Goal: Transaction & Acquisition: Purchase product/service

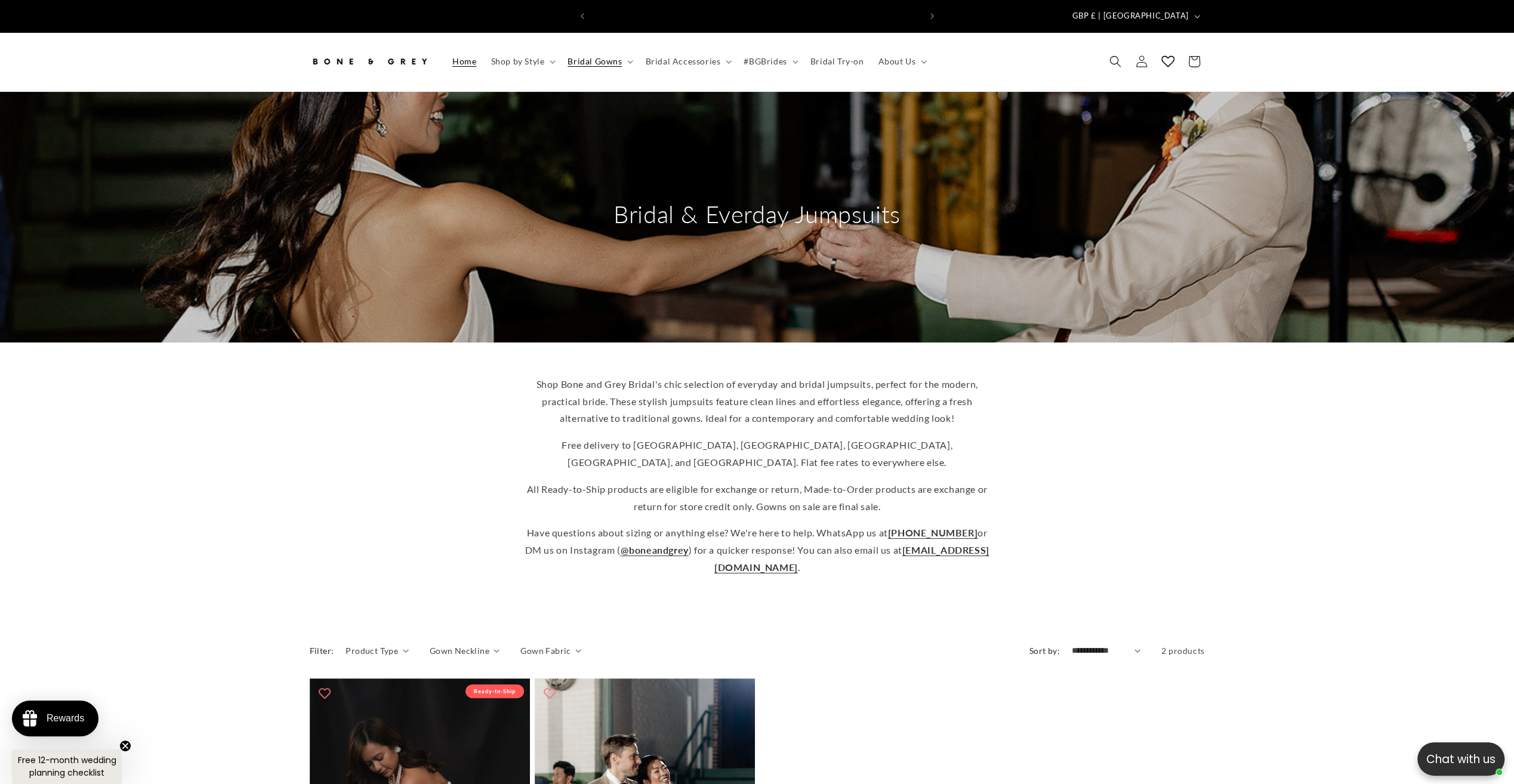
scroll to position [0, 328]
click at [629, 49] on summary "Bridal Gowns" at bounding box center [599, 61] width 78 height 25
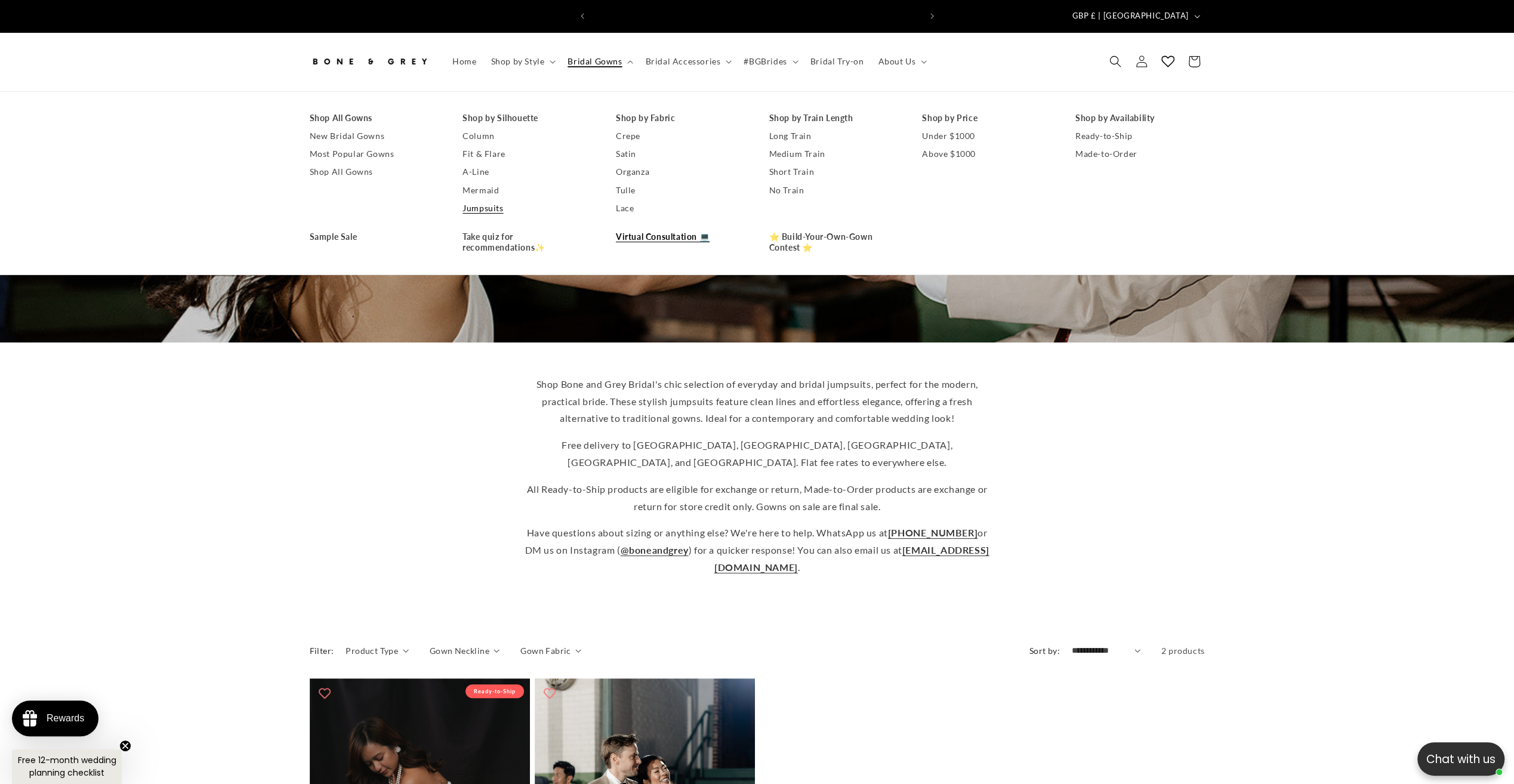
scroll to position [0, 657]
click at [771, 234] on link "⭐ Build-Your-Own-Gown Contest ⭐" at bounding box center [834, 243] width 130 height 29
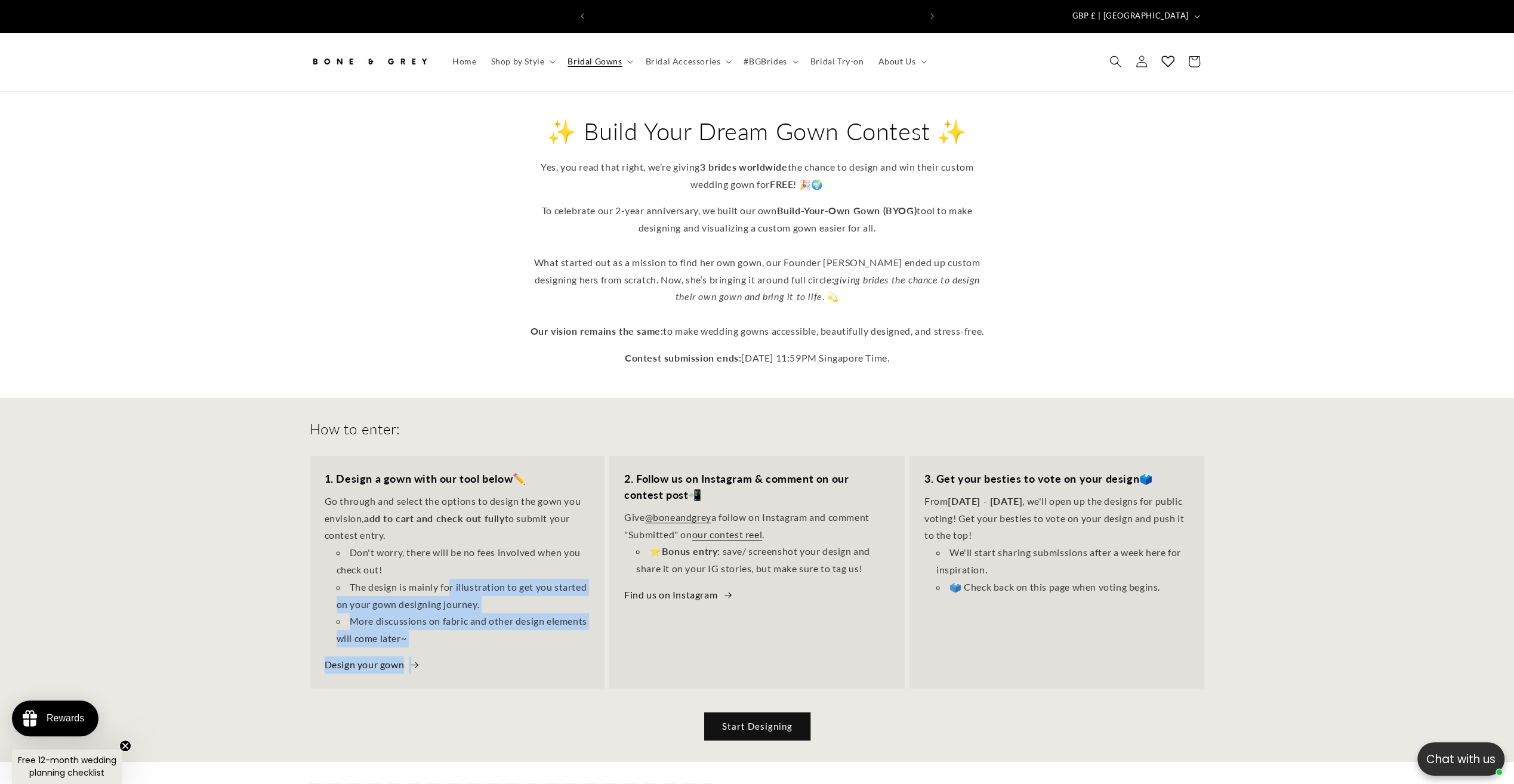
scroll to position [0, 657]
drag, startPoint x: 448, startPoint y: 579, endPoint x: 468, endPoint y: 631, distance: 55.7
click at [468, 631] on ul "Don't worry, there will be no fees involved when you check out! The design is m…" at bounding box center [457, 596] width 265 height 103
click at [378, 657] on link "Design your gown" at bounding box center [372, 665] width 95 height 18
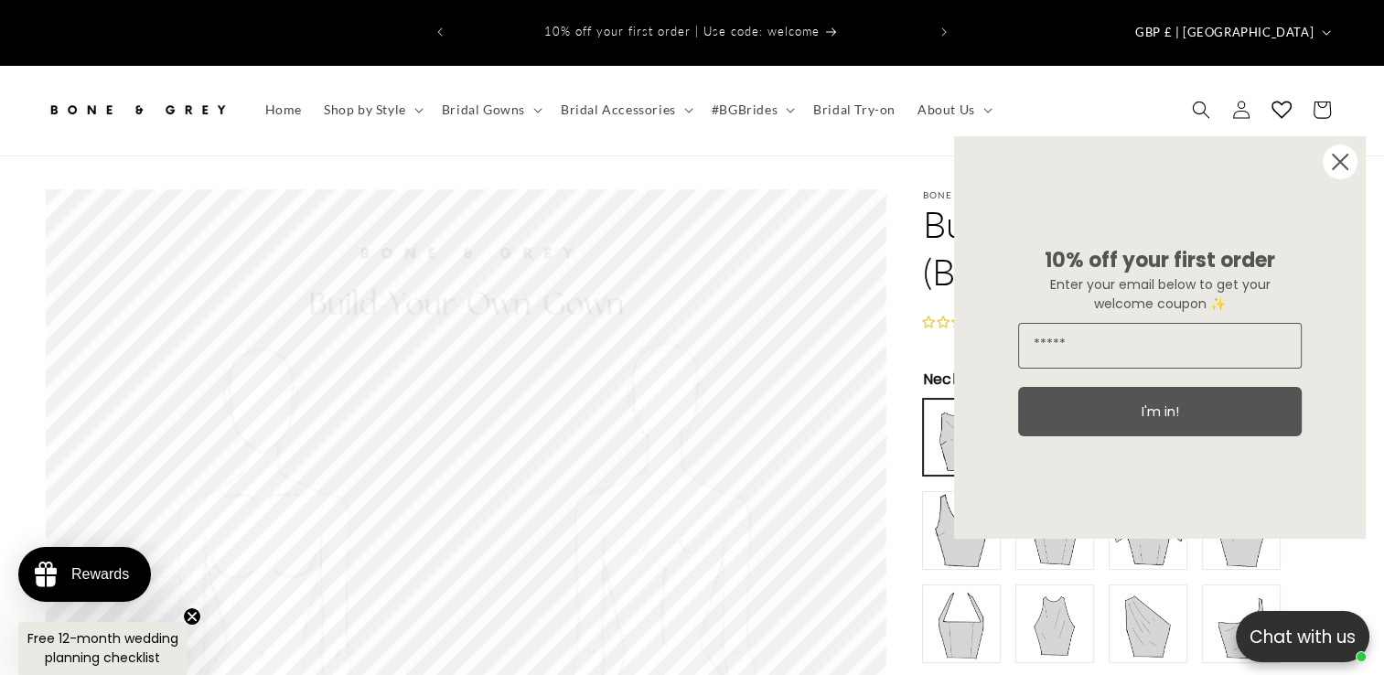
click at [1350, 163] on circle "Close dialog" at bounding box center [1340, 162] width 35 height 35
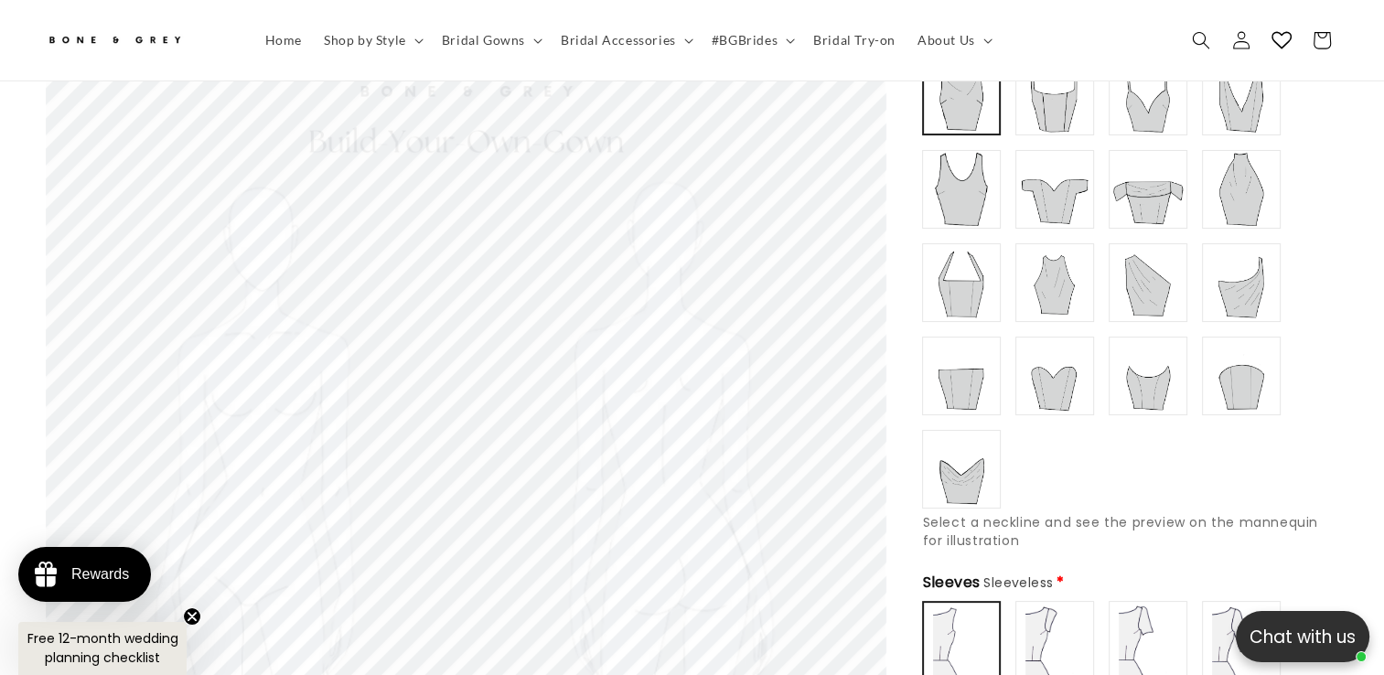
scroll to position [326, 0]
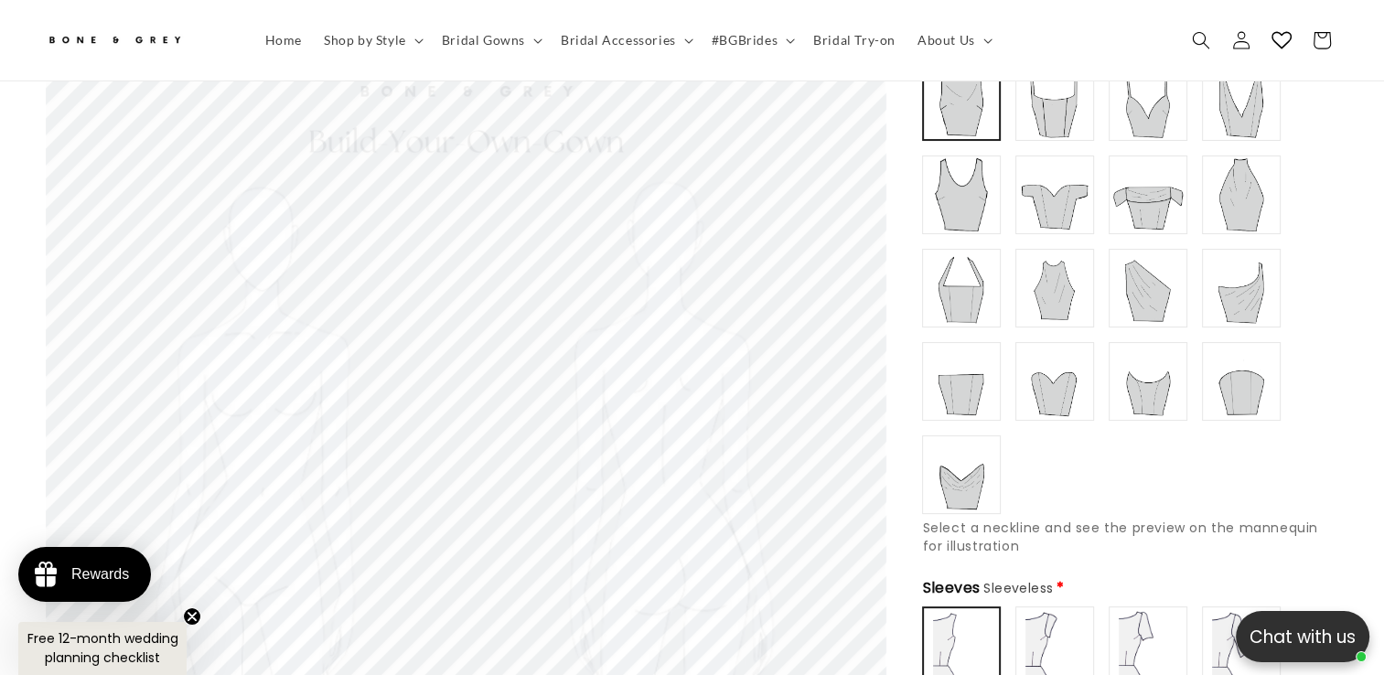
click at [1269, 175] on img at bounding box center [1241, 194] width 73 height 73
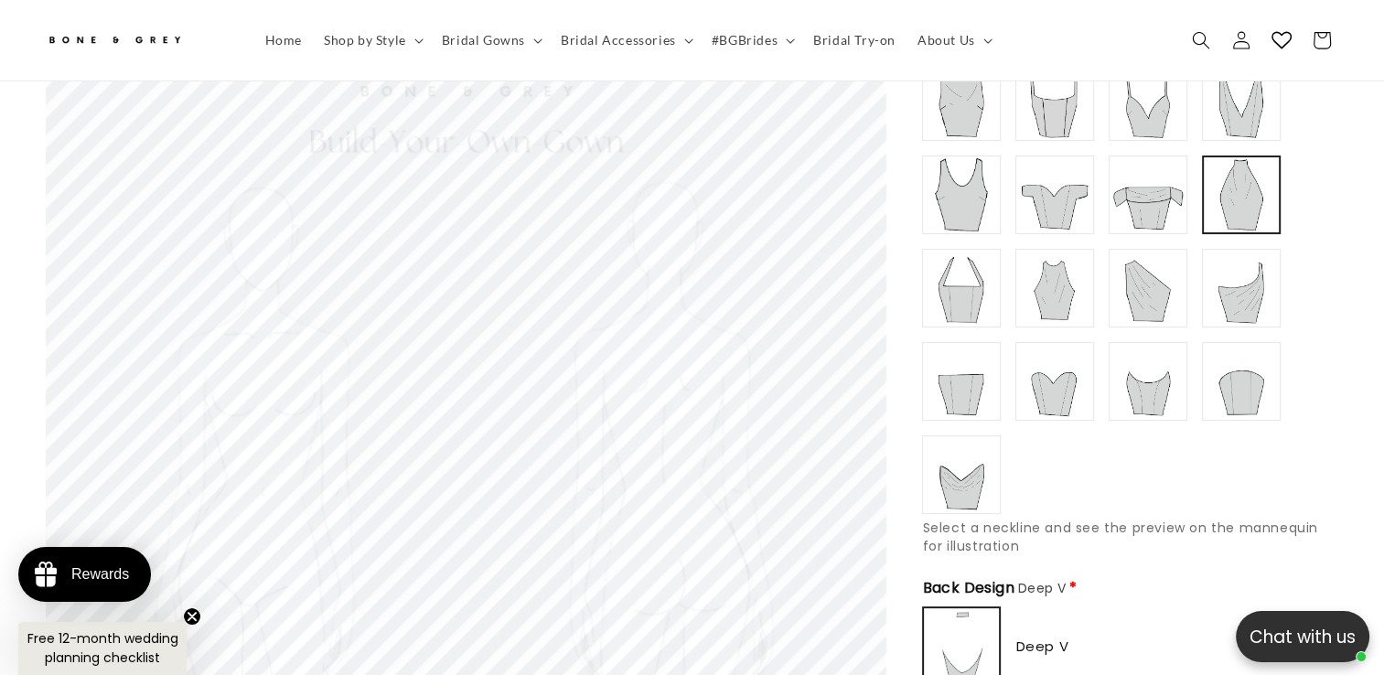
scroll to position [0, 0]
click at [996, 445] on img at bounding box center [961, 474] width 73 height 73
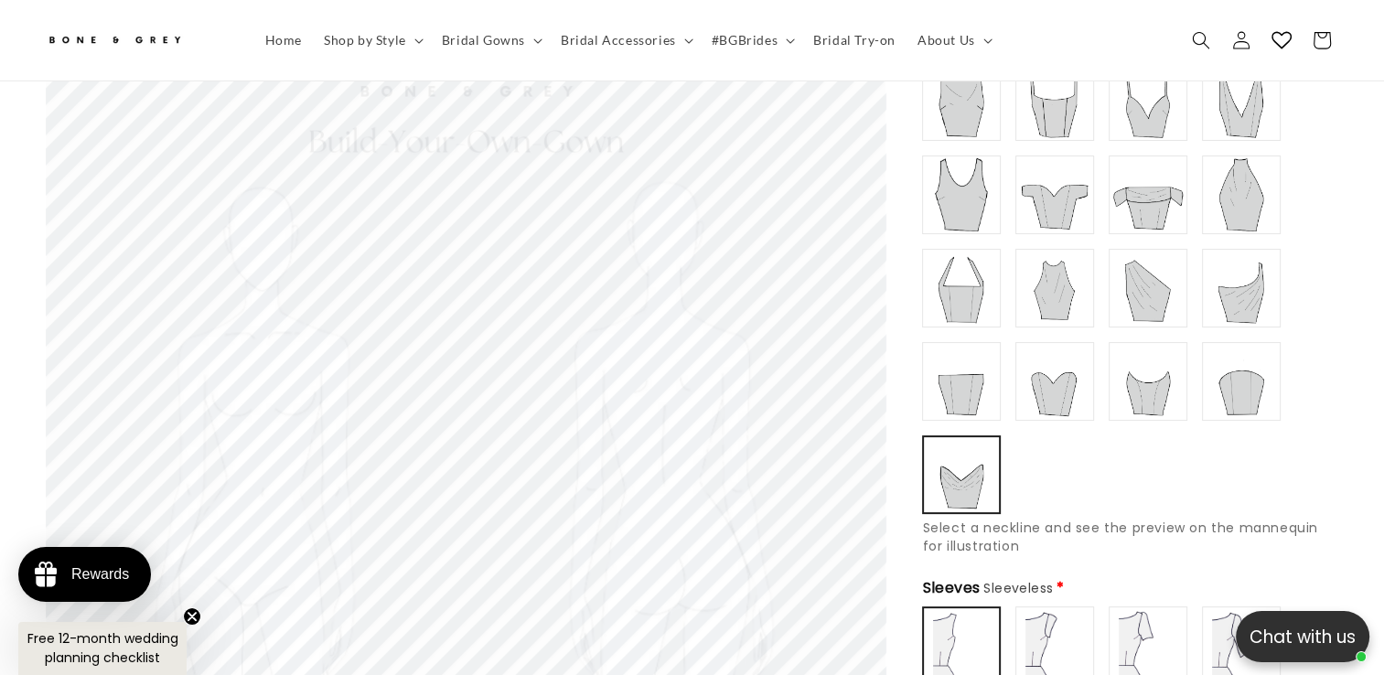
scroll to position [0, 943]
click at [1063, 260] on img at bounding box center [1054, 288] width 73 height 73
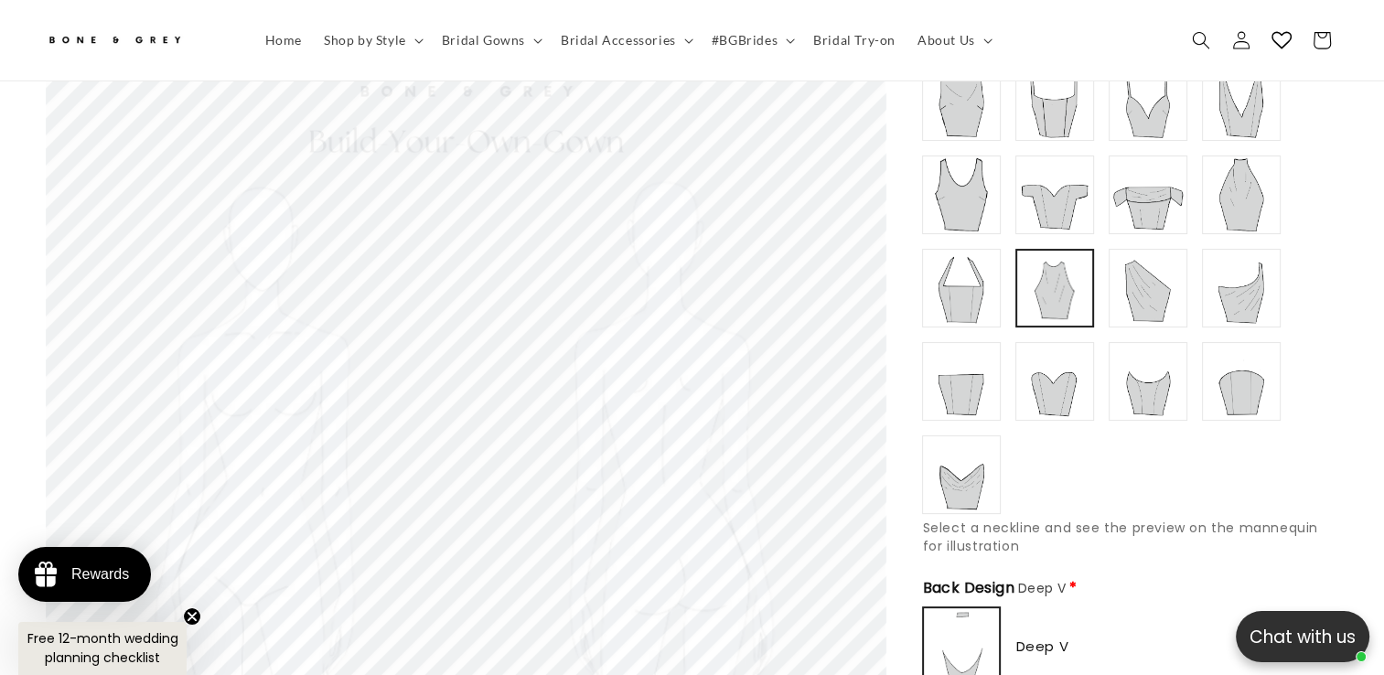
scroll to position [0, 0]
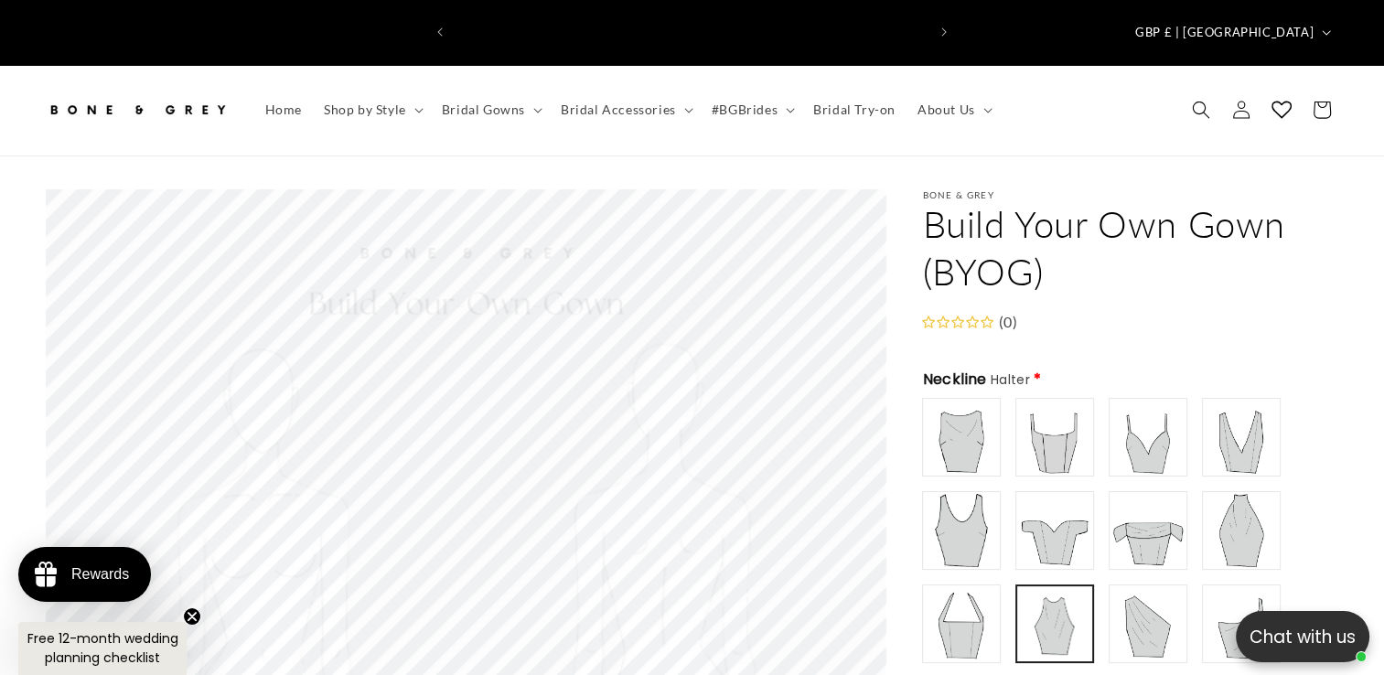
type input "**********"
click at [972, 426] on img at bounding box center [961, 437] width 73 height 73
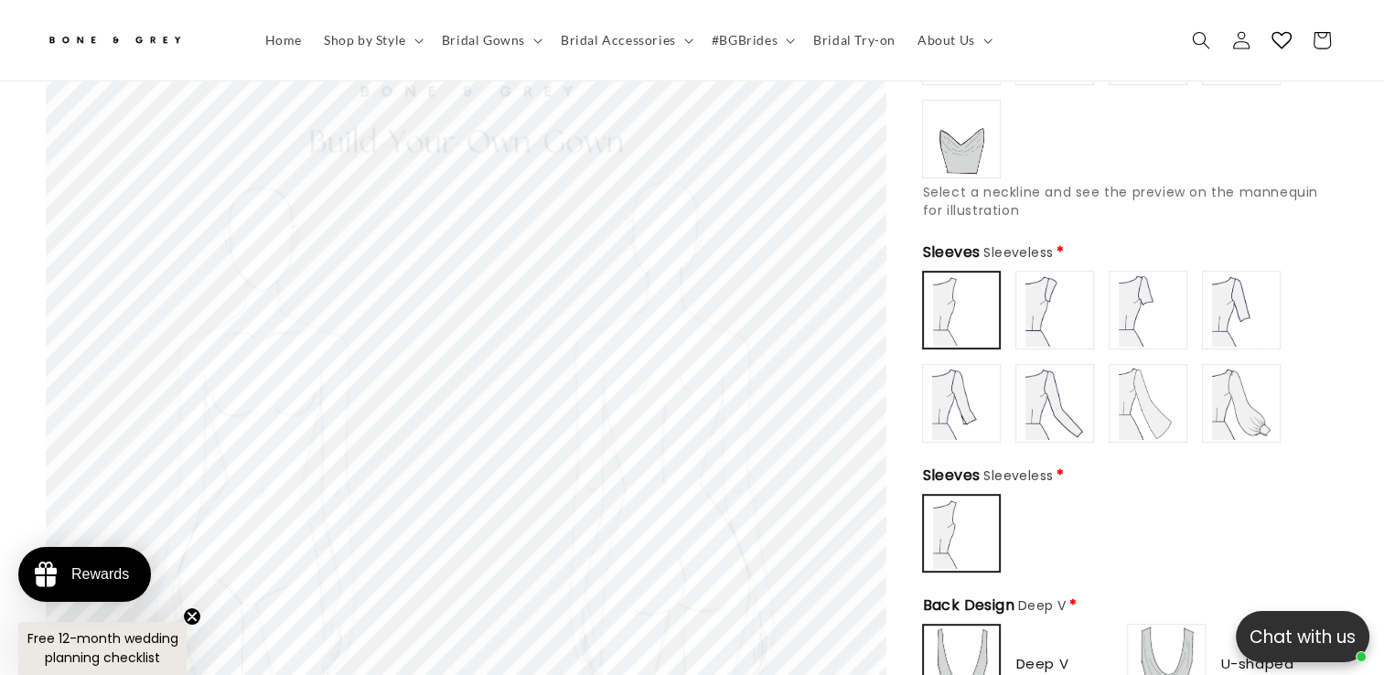
click at [960, 293] on img at bounding box center [961, 310] width 71 height 71
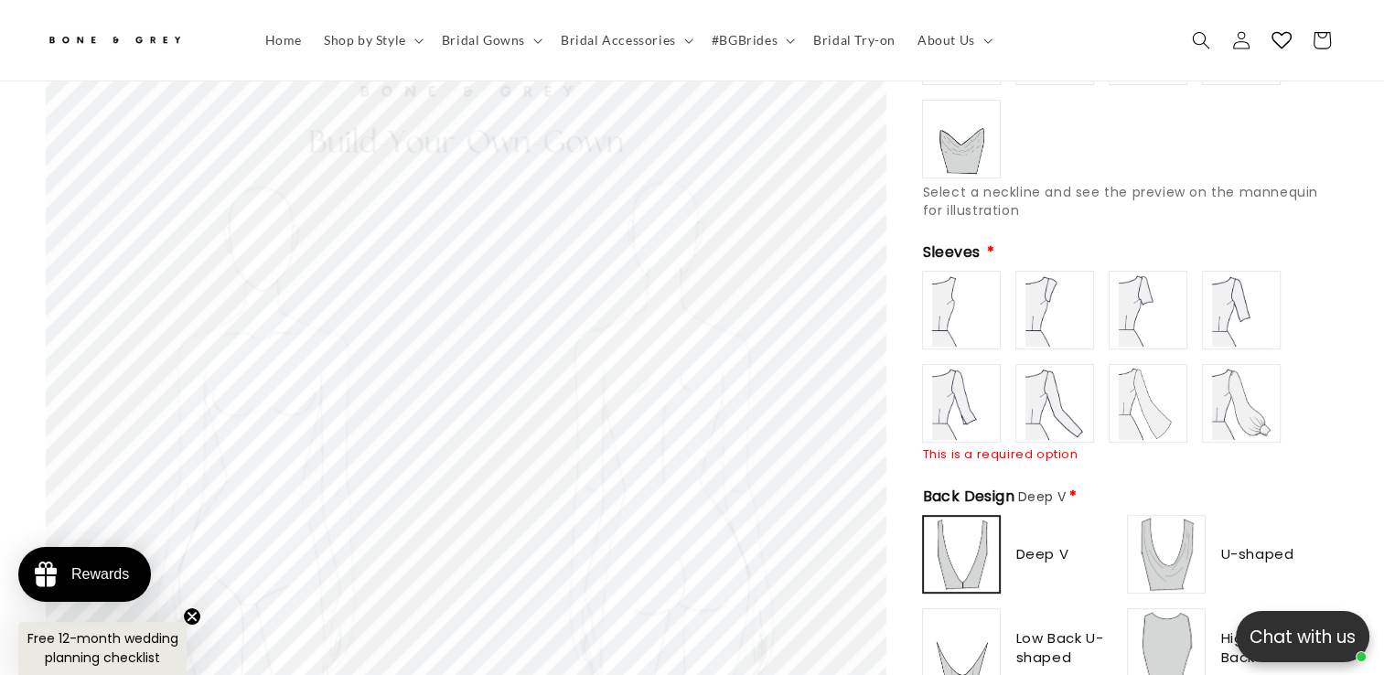
type input "**********"
click at [966, 298] on img at bounding box center [961, 310] width 73 height 73
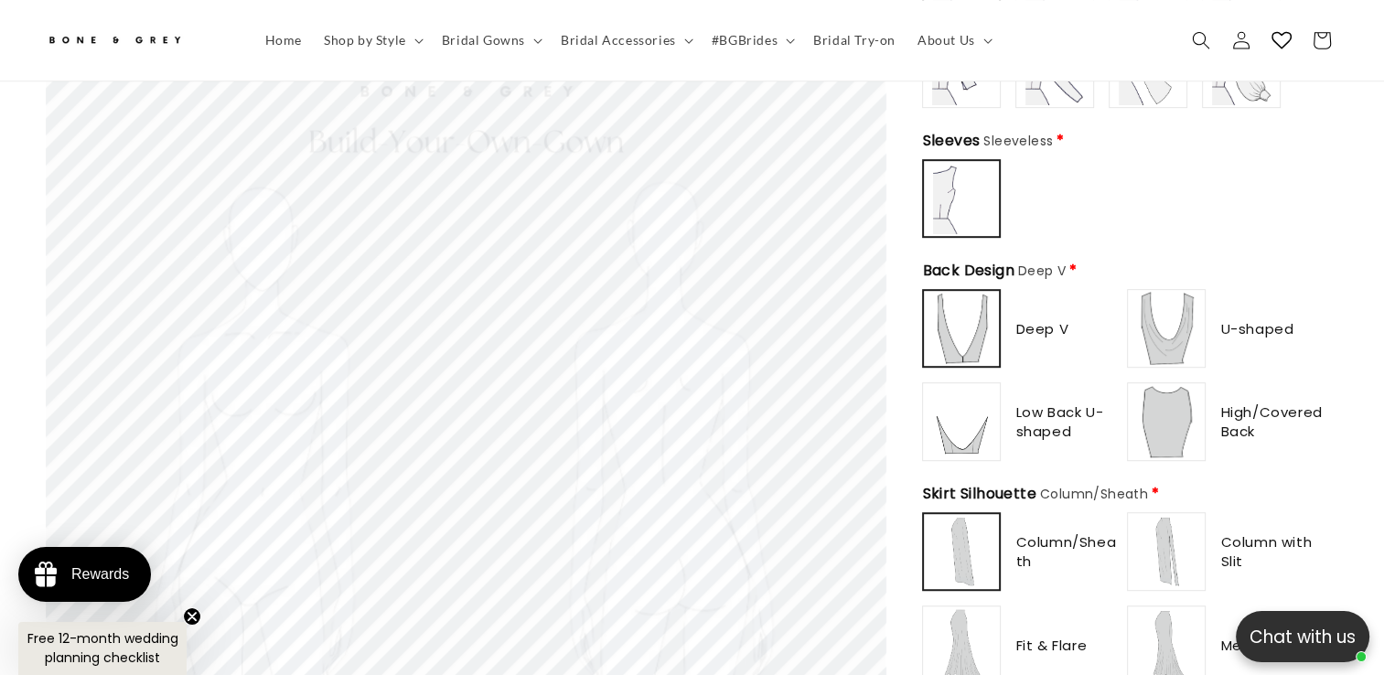
click at [1195, 299] on img at bounding box center [1166, 328] width 73 height 73
type input "**********"
click at [1199, 397] on img at bounding box center [1166, 421] width 73 height 73
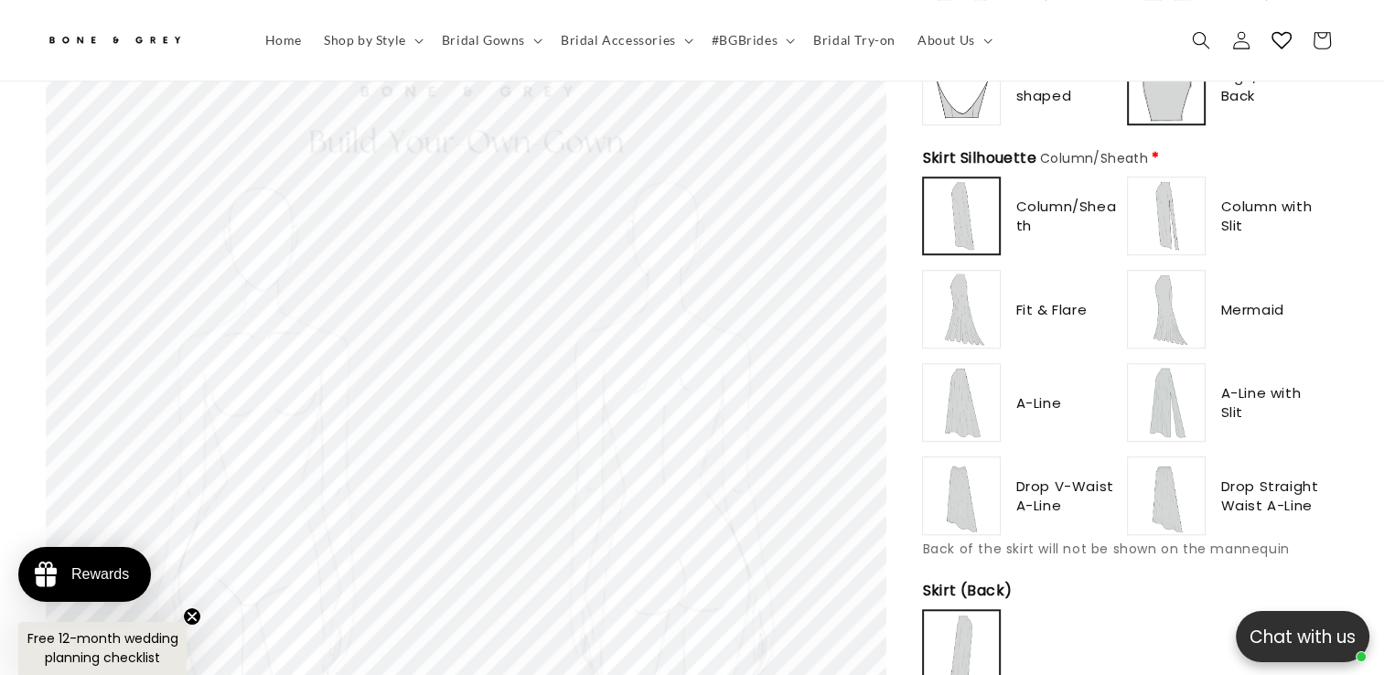
click at [989, 372] on img at bounding box center [961, 402] width 73 height 73
type input "**********"
click at [1173, 459] on img at bounding box center [1166, 495] width 73 height 73
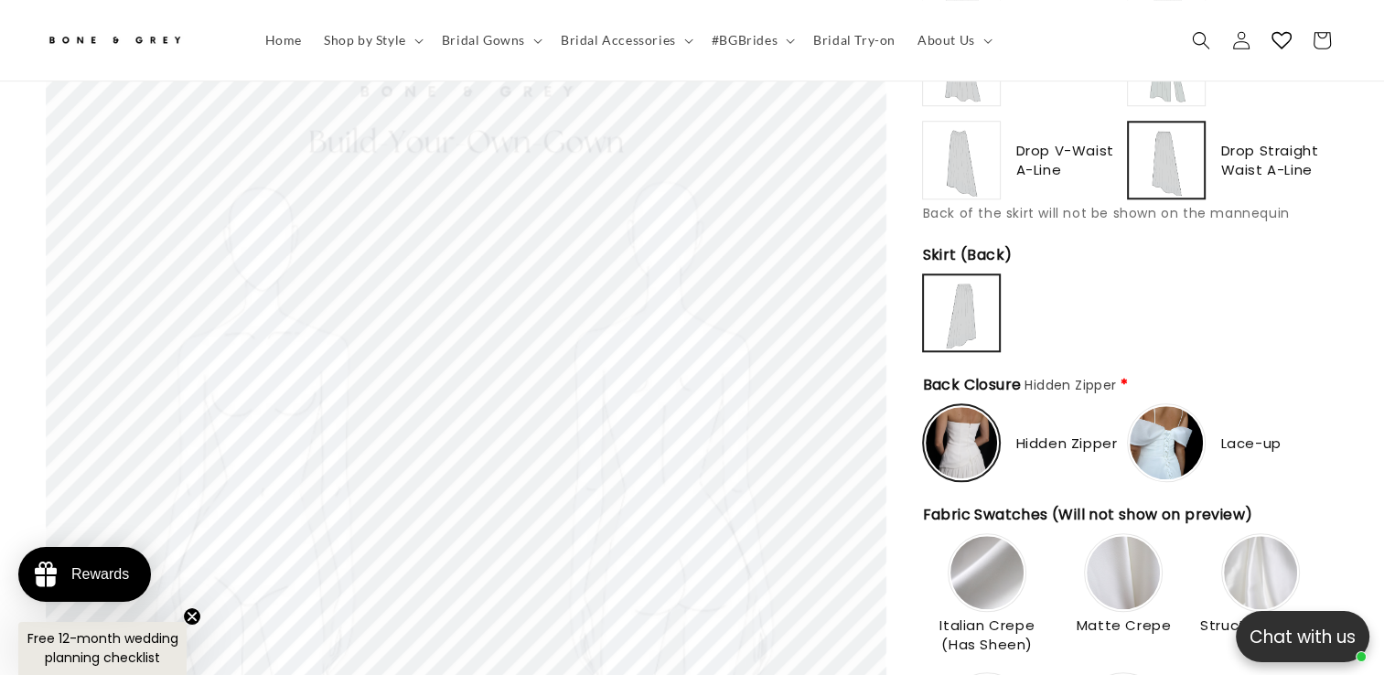
type input "*******"
click at [1171, 411] on img at bounding box center [1166, 442] width 73 height 73
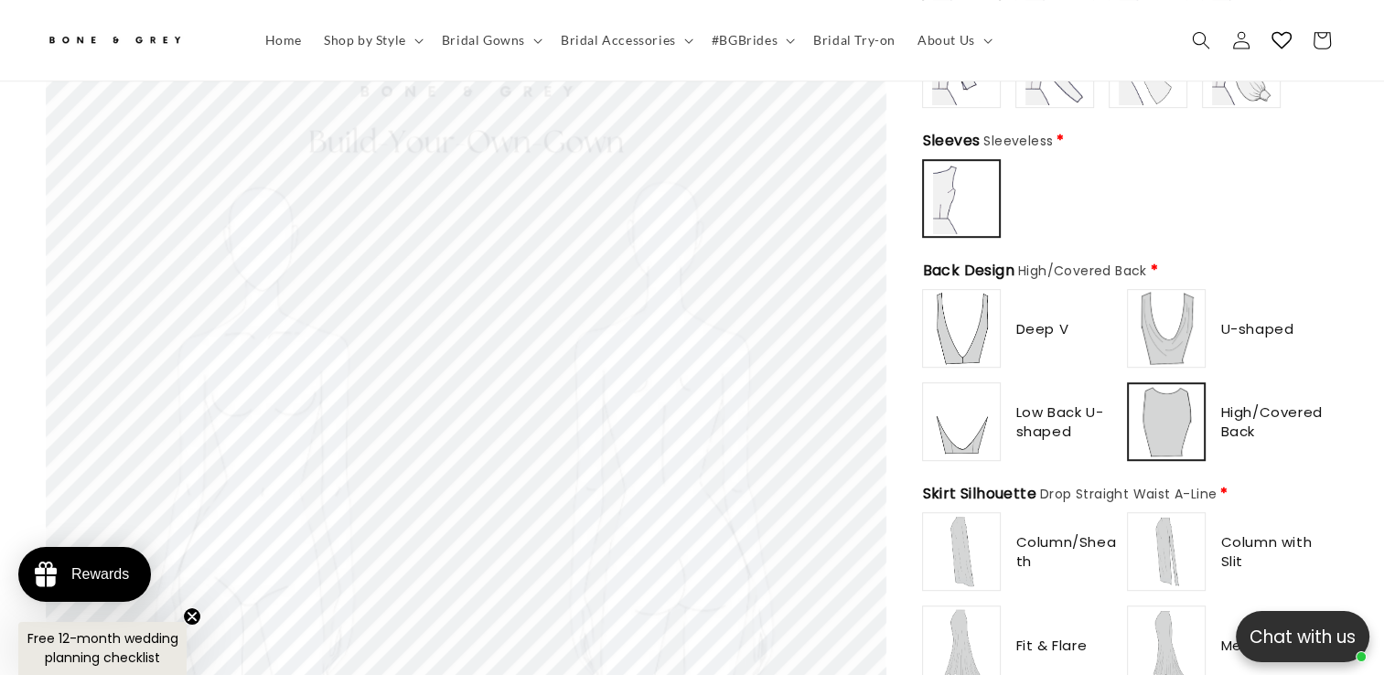
scroll to position [0, 943]
type input "********"
click at [1192, 315] on img at bounding box center [1166, 328] width 73 height 73
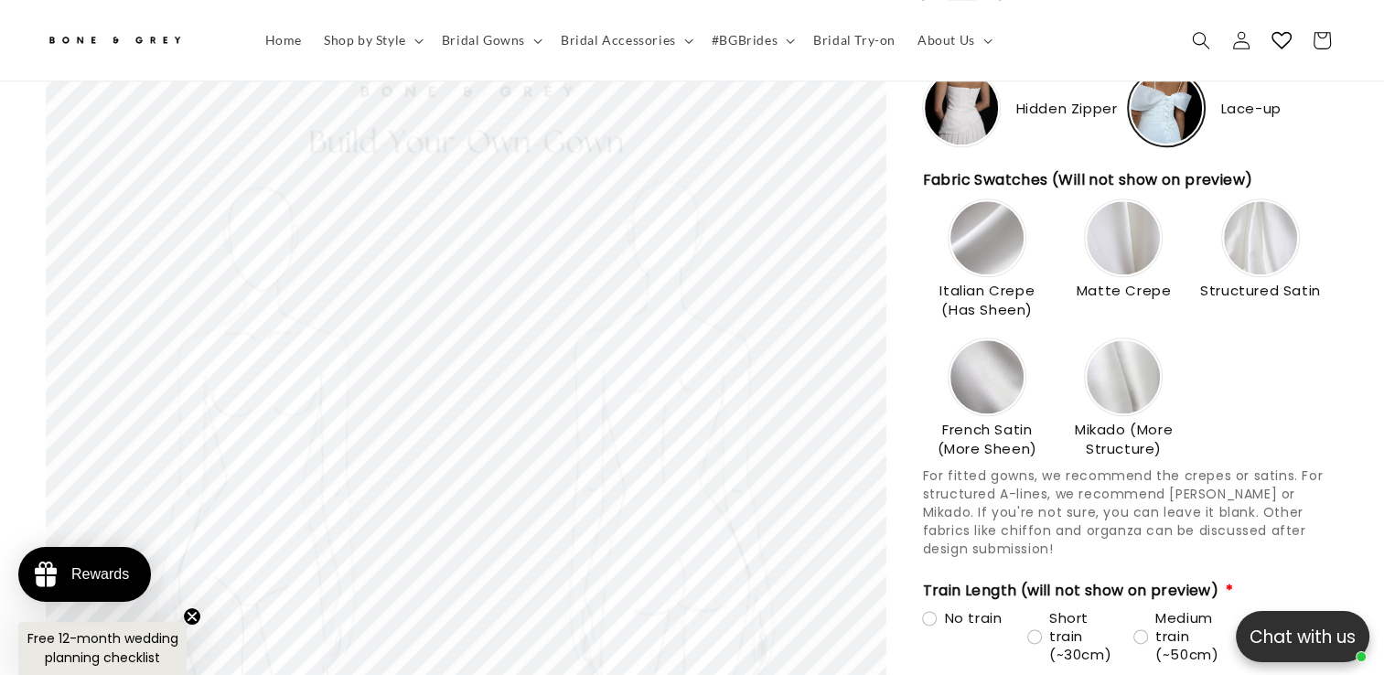
scroll to position [0, 0]
type input "**********"
click at [1106, 204] on img at bounding box center [1123, 237] width 73 height 73
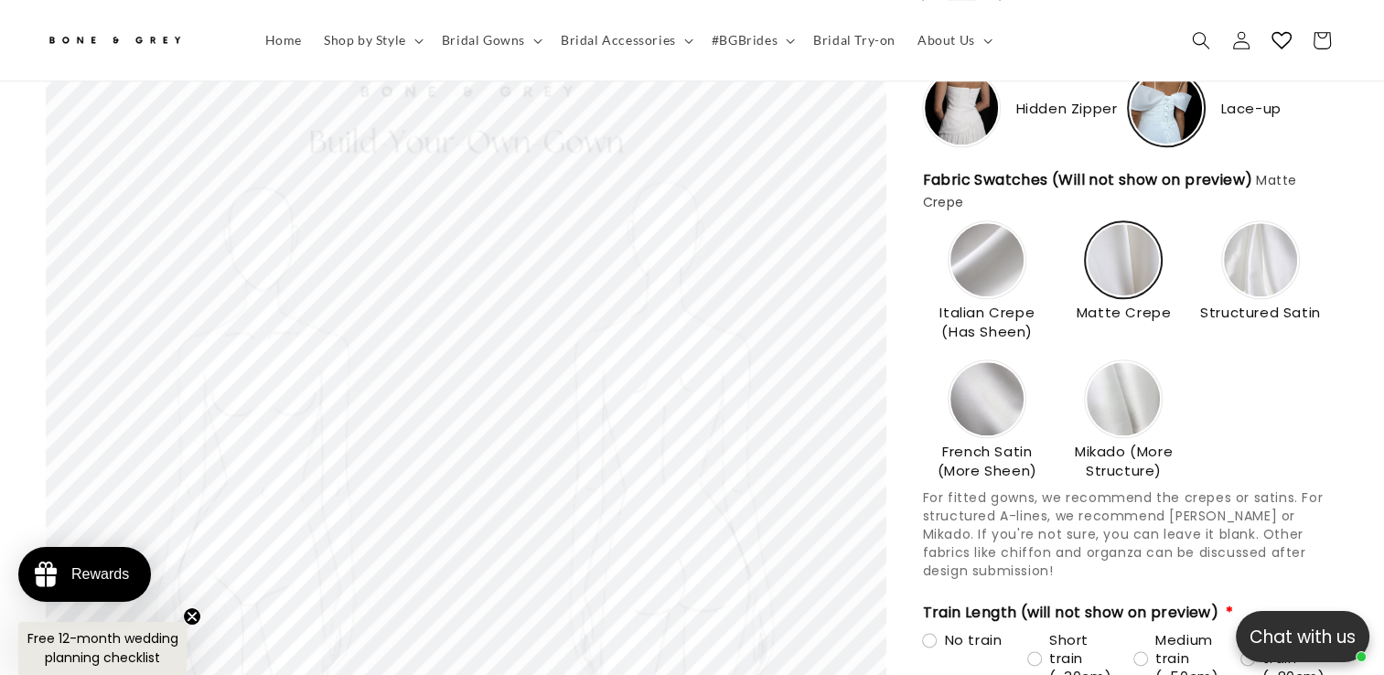
scroll to position [2339, 0]
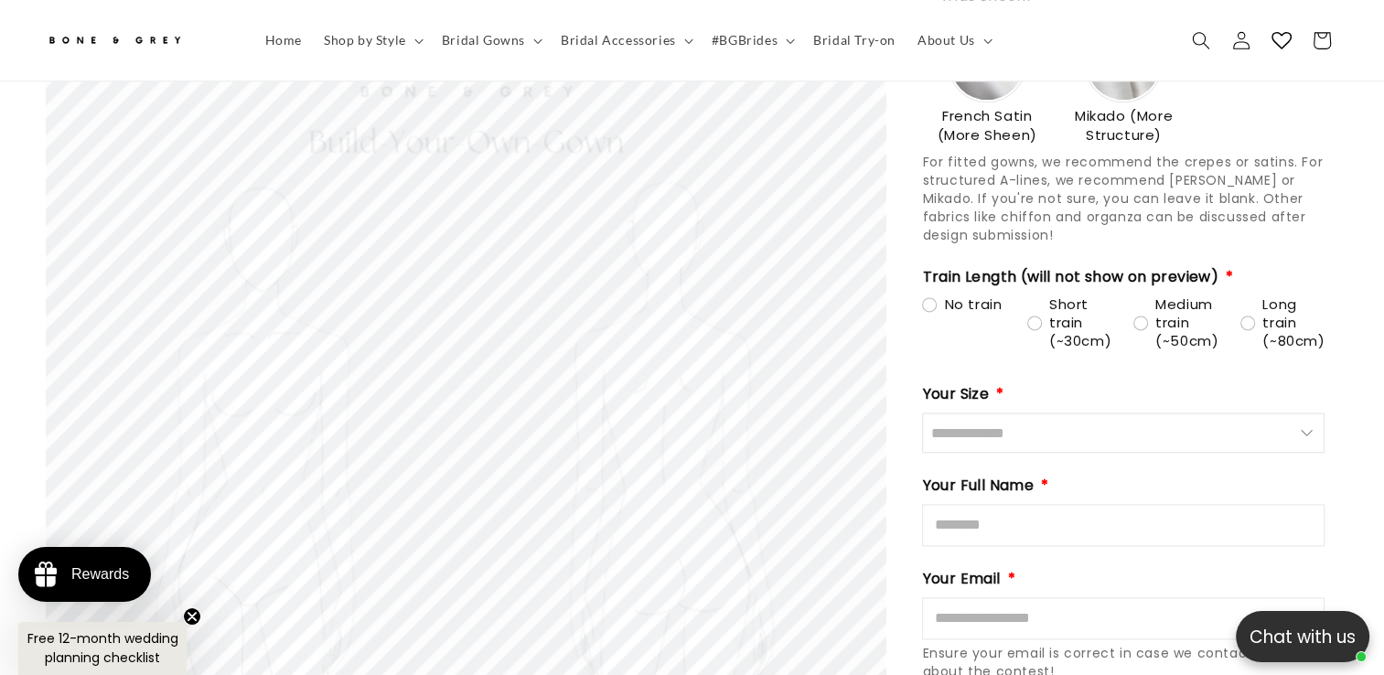
type input "********"
click at [938, 296] on div "No train" at bounding box center [962, 305] width 80 height 18
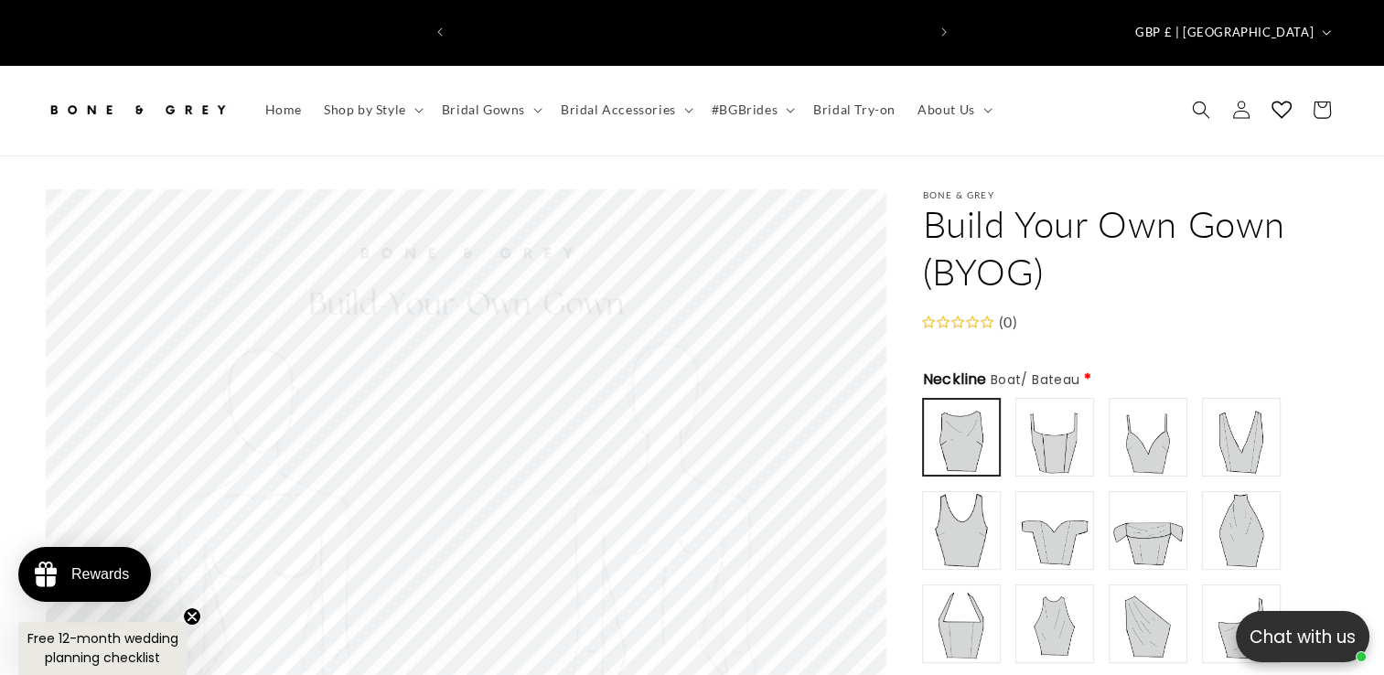
scroll to position [0, 0]
click at [412, 91] on summary "Shop by Style" at bounding box center [372, 110] width 118 height 38
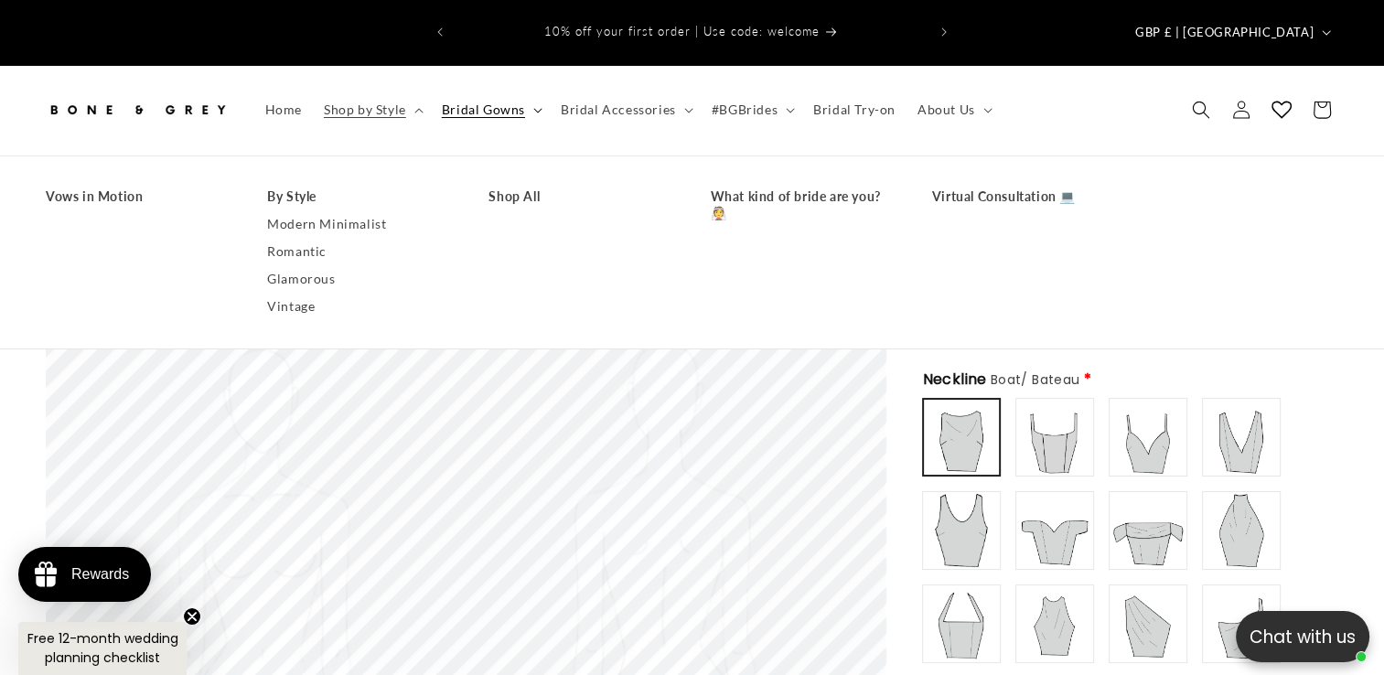
click at [486, 93] on summary "Bridal Gowns" at bounding box center [490, 110] width 119 height 38
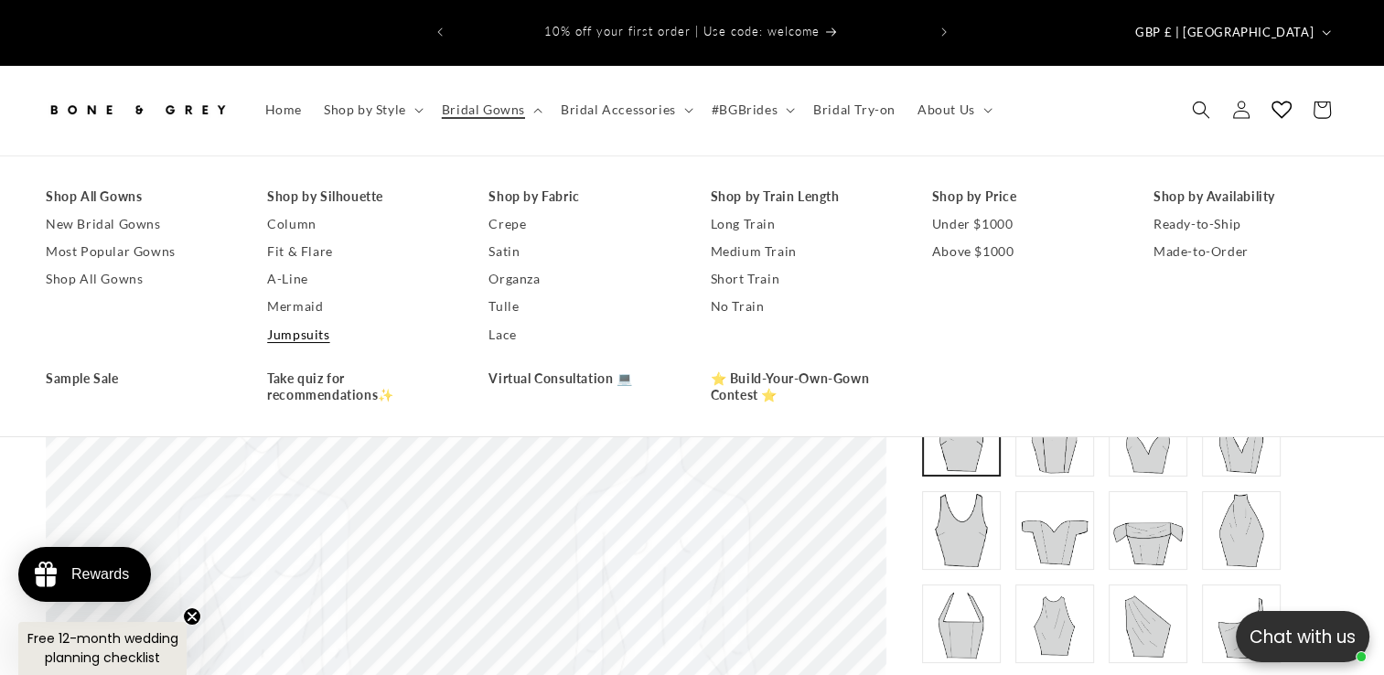
click at [318, 321] on link "Jumpsuits" at bounding box center [359, 334] width 185 height 27
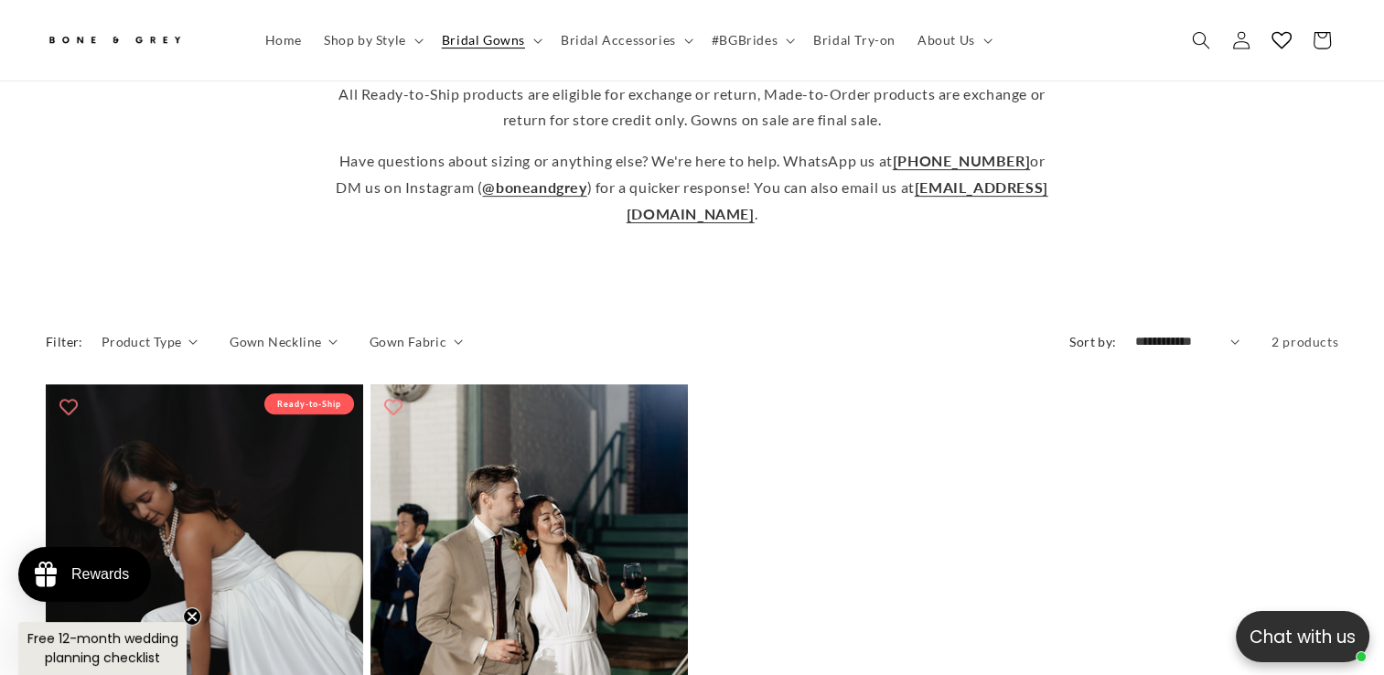
scroll to position [996, 0]
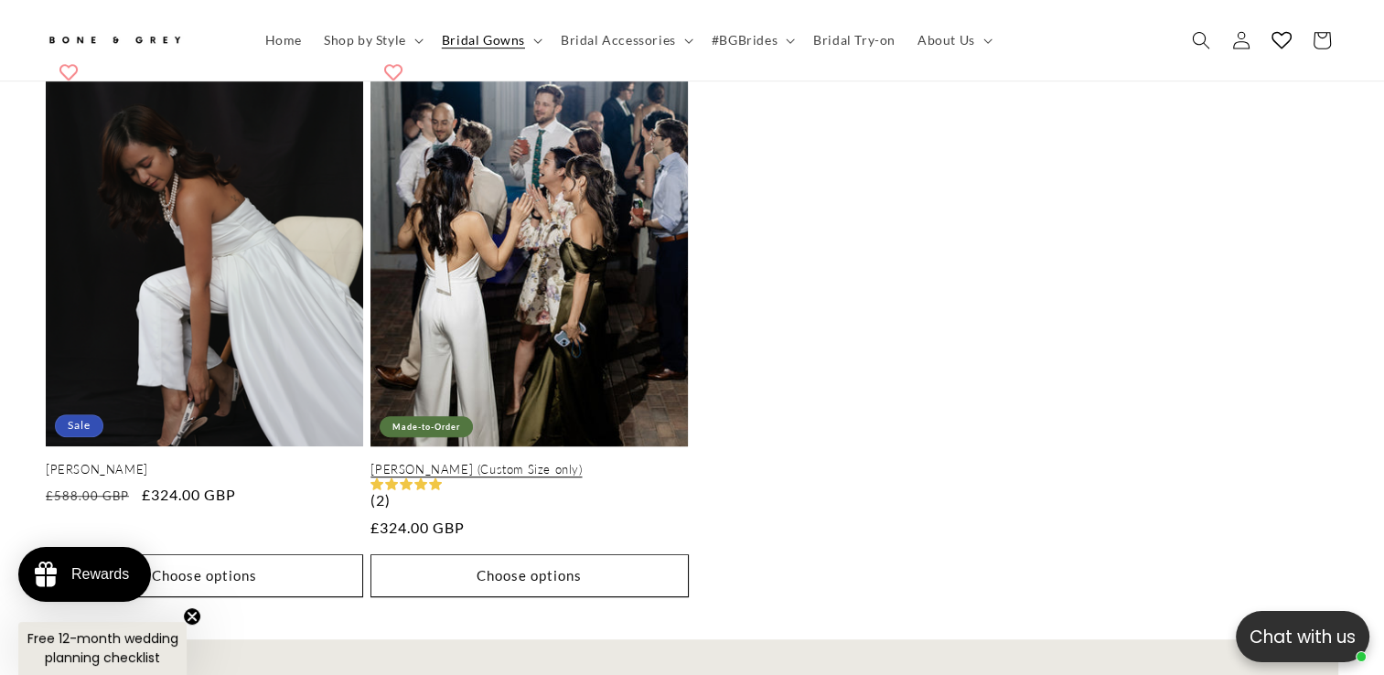
click at [611, 462] on link "Jennifer Jumpsuit (Custom Size only)" at bounding box center [530, 470] width 318 height 16
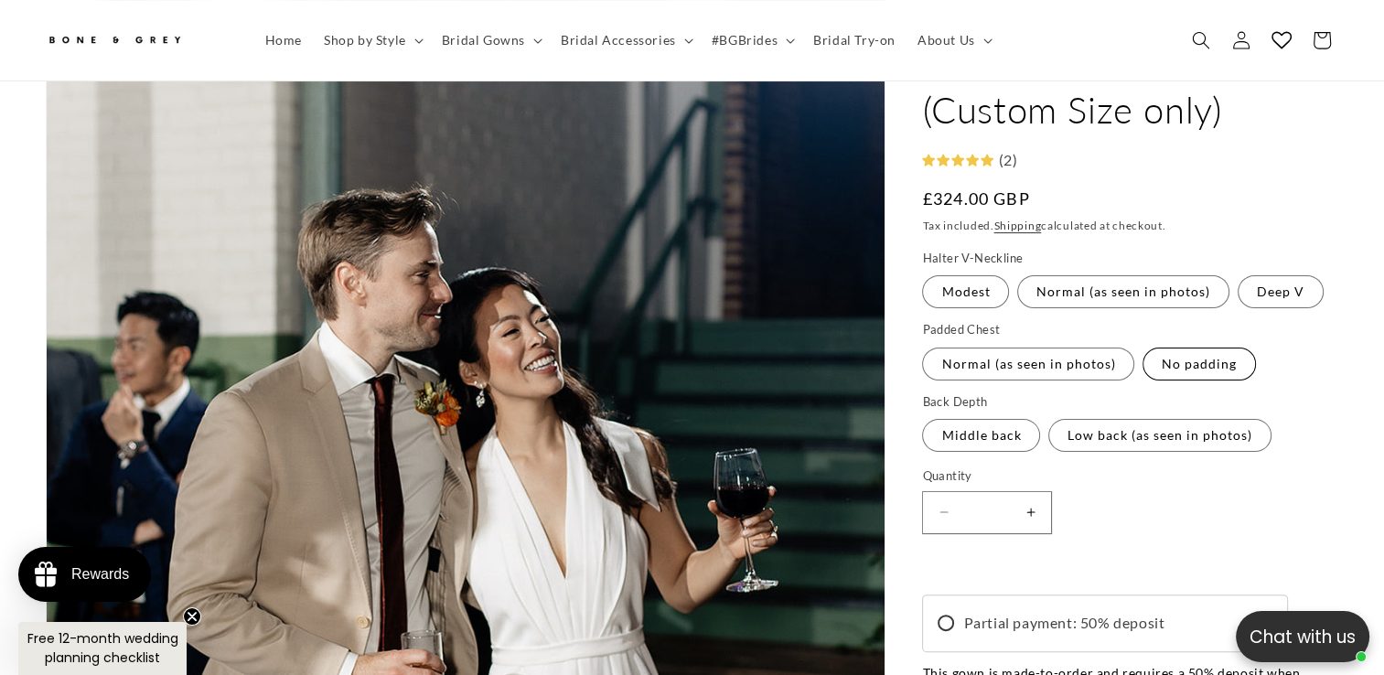
click at [1182, 376] on label "No padding Variant sold out or unavailable" at bounding box center [1199, 364] width 113 height 33
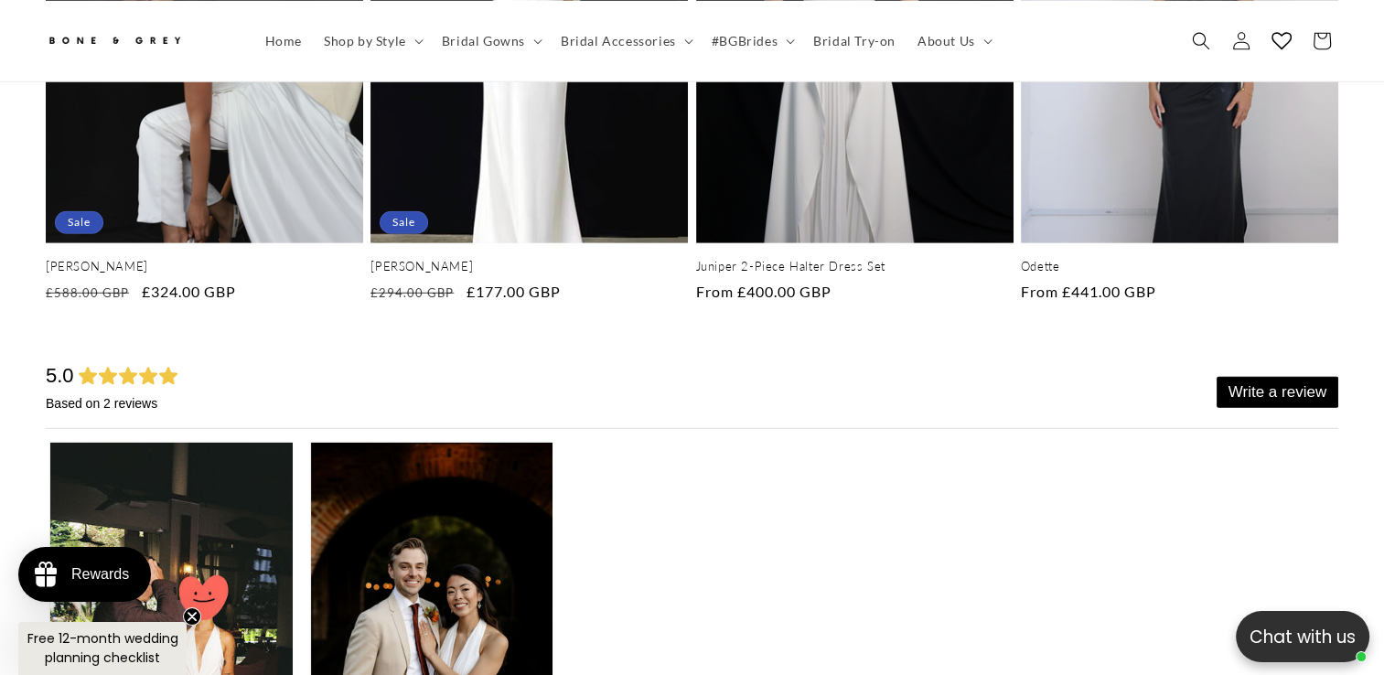
scroll to position [4688, 0]
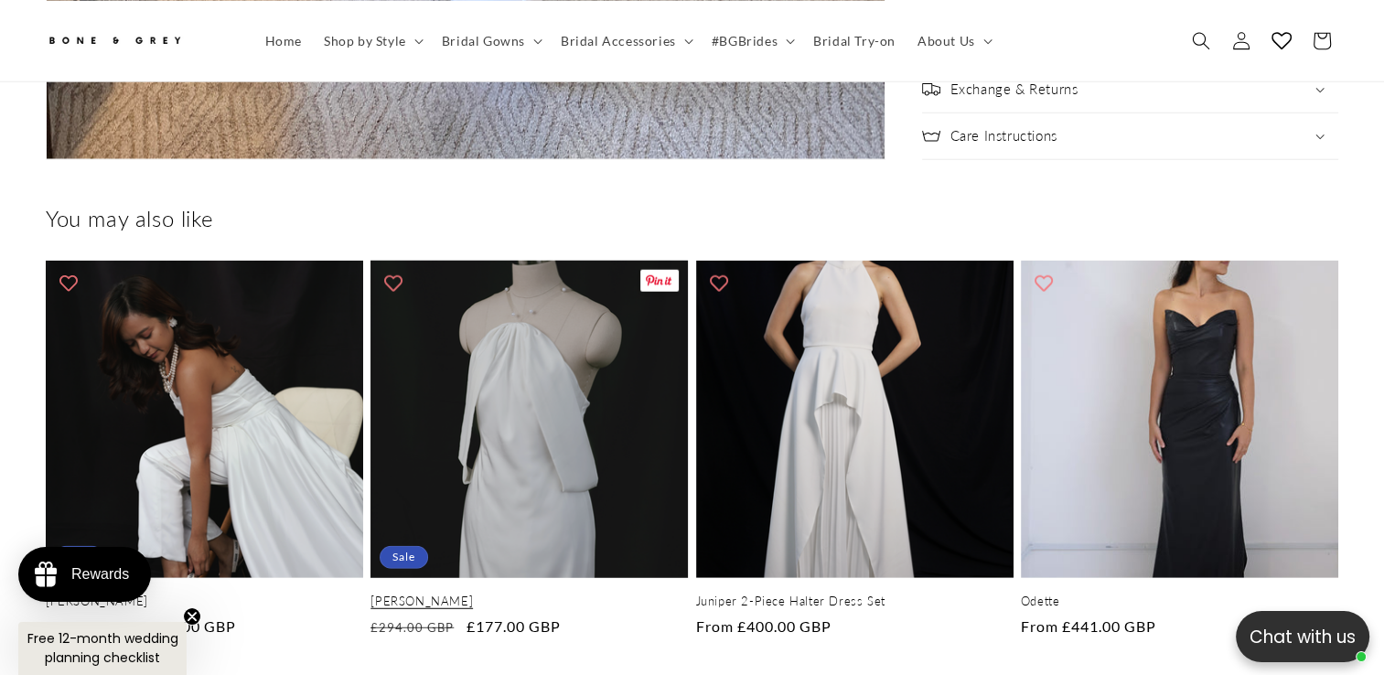
click at [577, 594] on link "Jenny" at bounding box center [530, 602] width 318 height 16
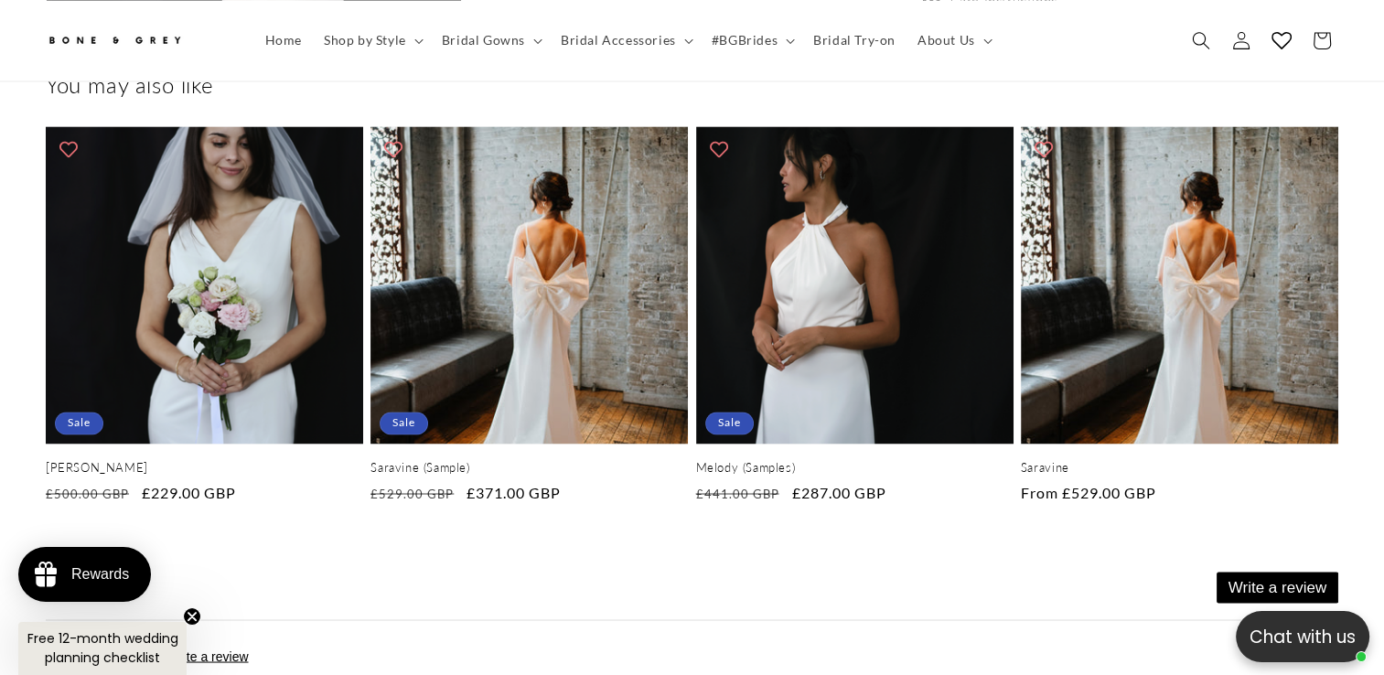
scroll to position [0, 471]
click at [506, 57] on summary "Bridal Gowns" at bounding box center [490, 40] width 119 height 38
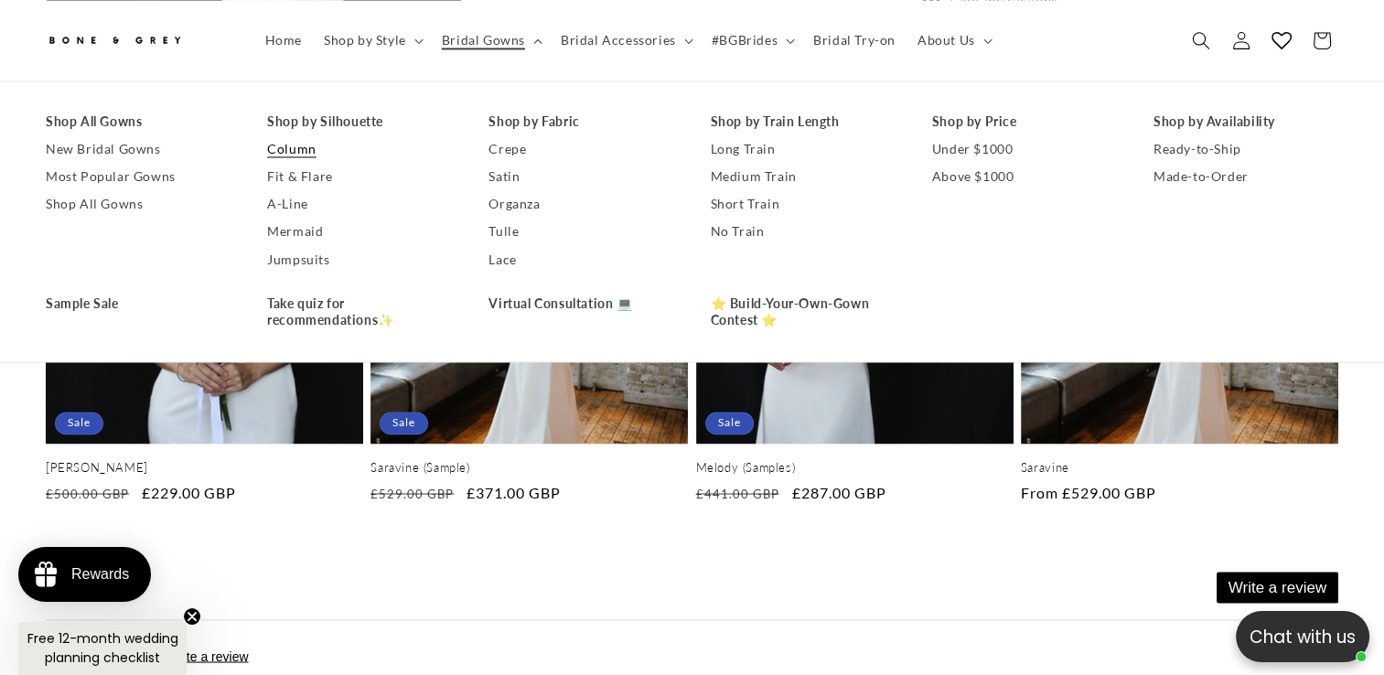
click at [307, 148] on link "Column" at bounding box center [359, 148] width 185 height 27
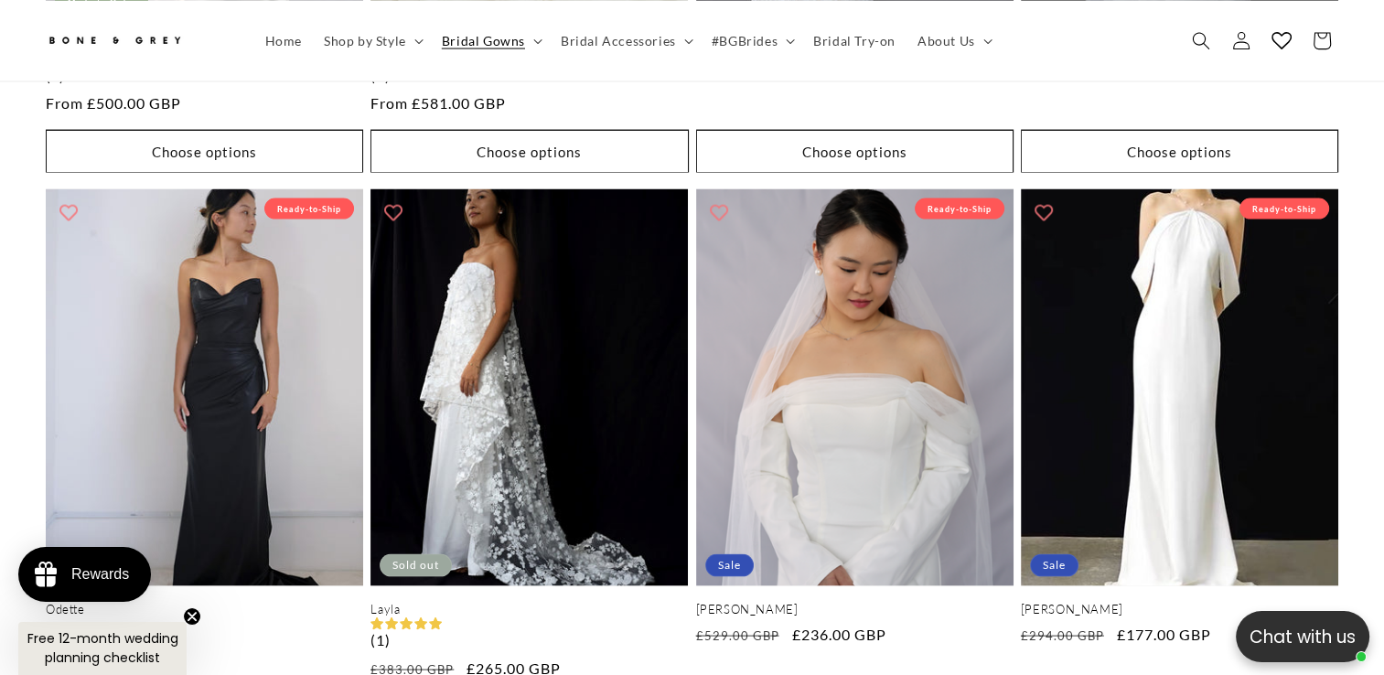
scroll to position [4015, 0]
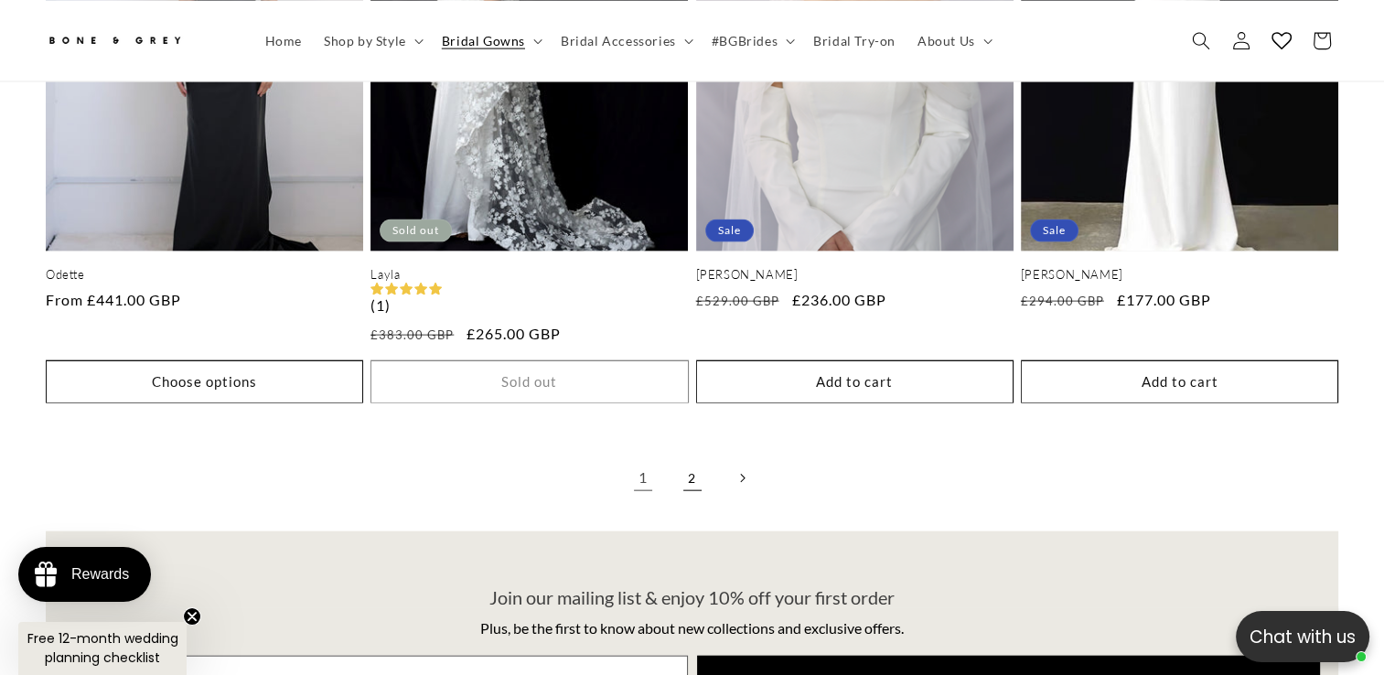
click at [689, 458] on link "2" at bounding box center [693, 478] width 40 height 40
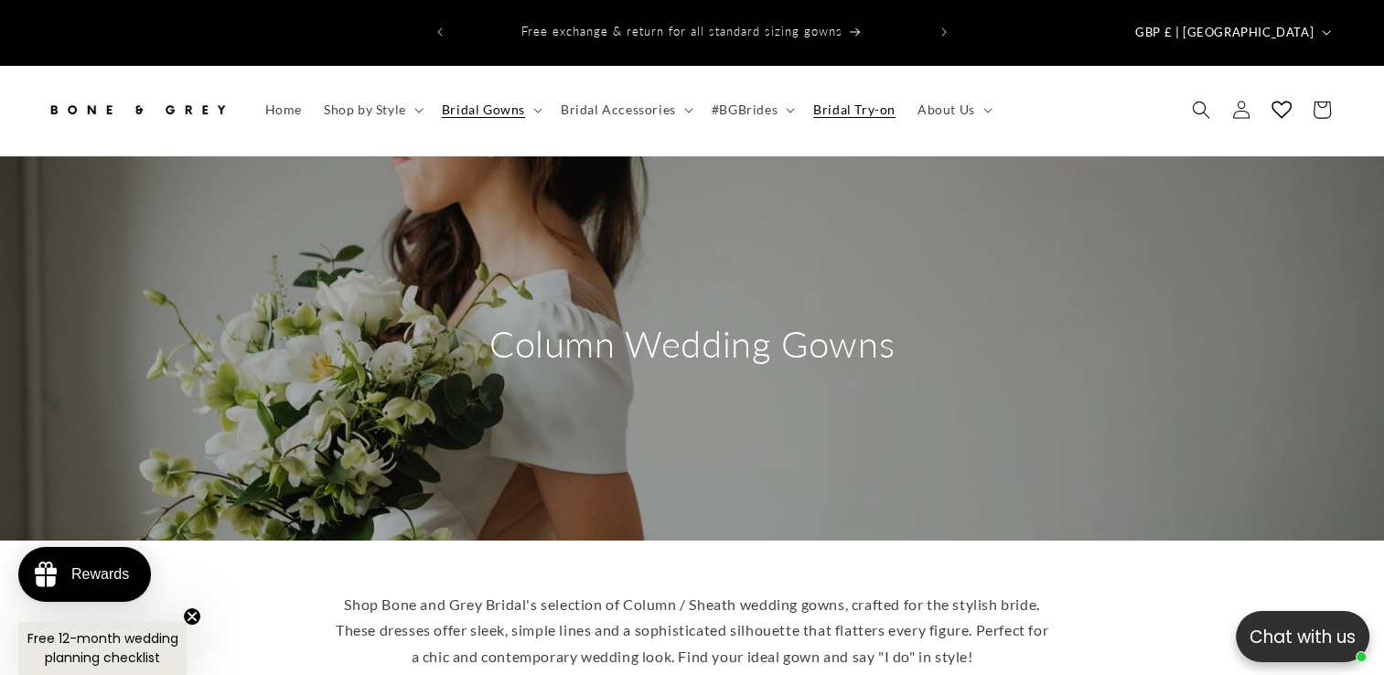
click at [827, 102] on span "Bridal Try-on" at bounding box center [854, 110] width 82 height 16
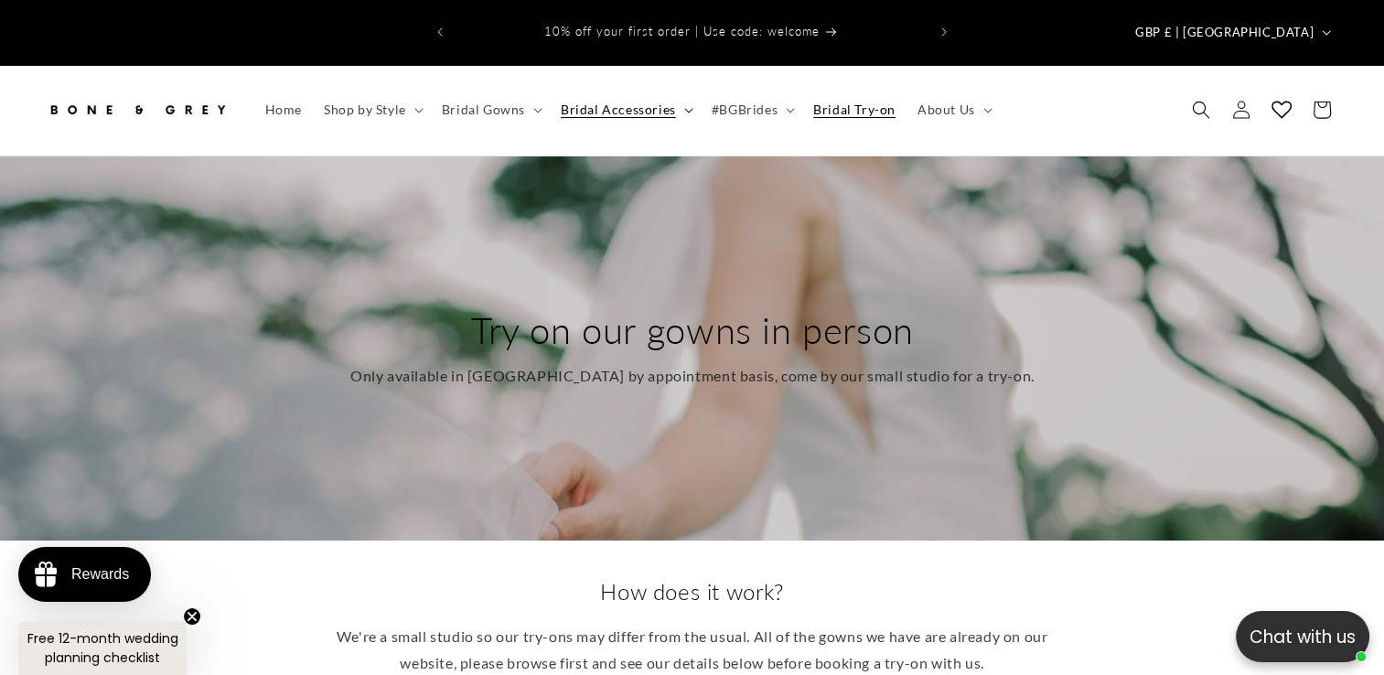
click at [664, 102] on span "Bridal Accessories" at bounding box center [618, 110] width 115 height 16
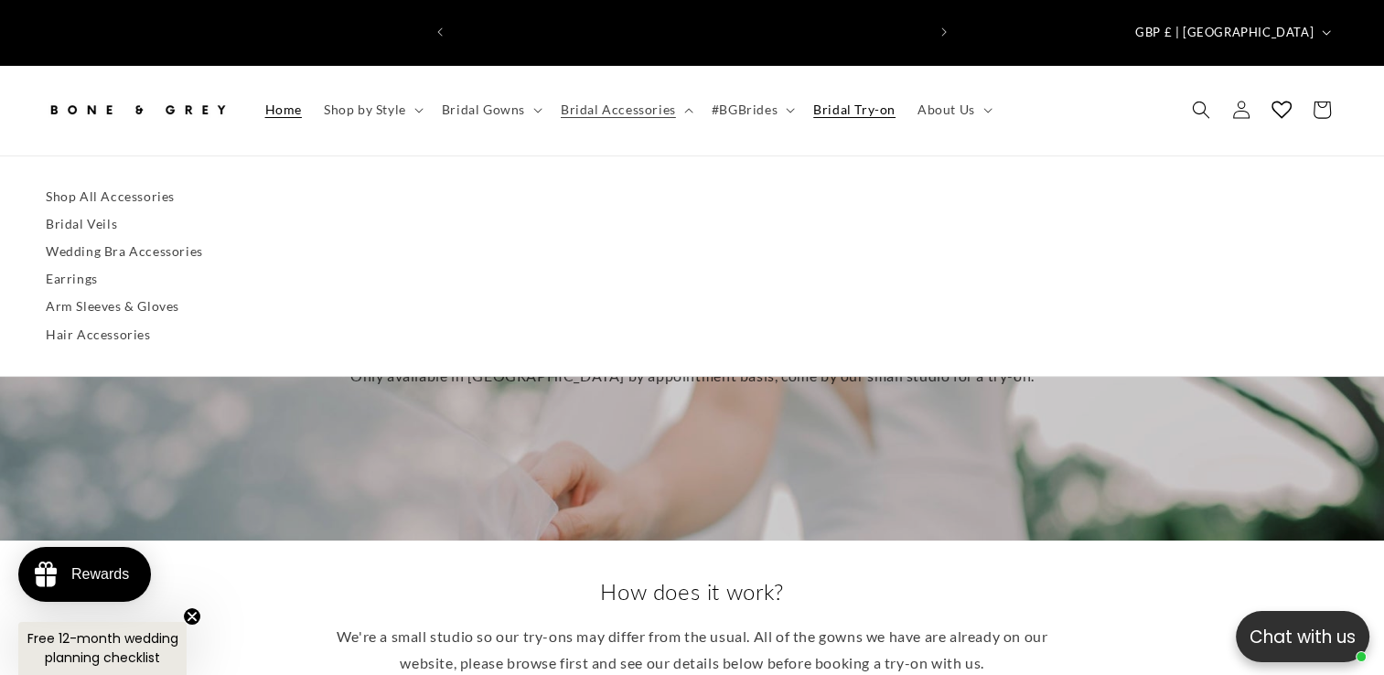
scroll to position [0, 471]
click at [123, 183] on link "Shop All Accessories" at bounding box center [692, 196] width 1293 height 27
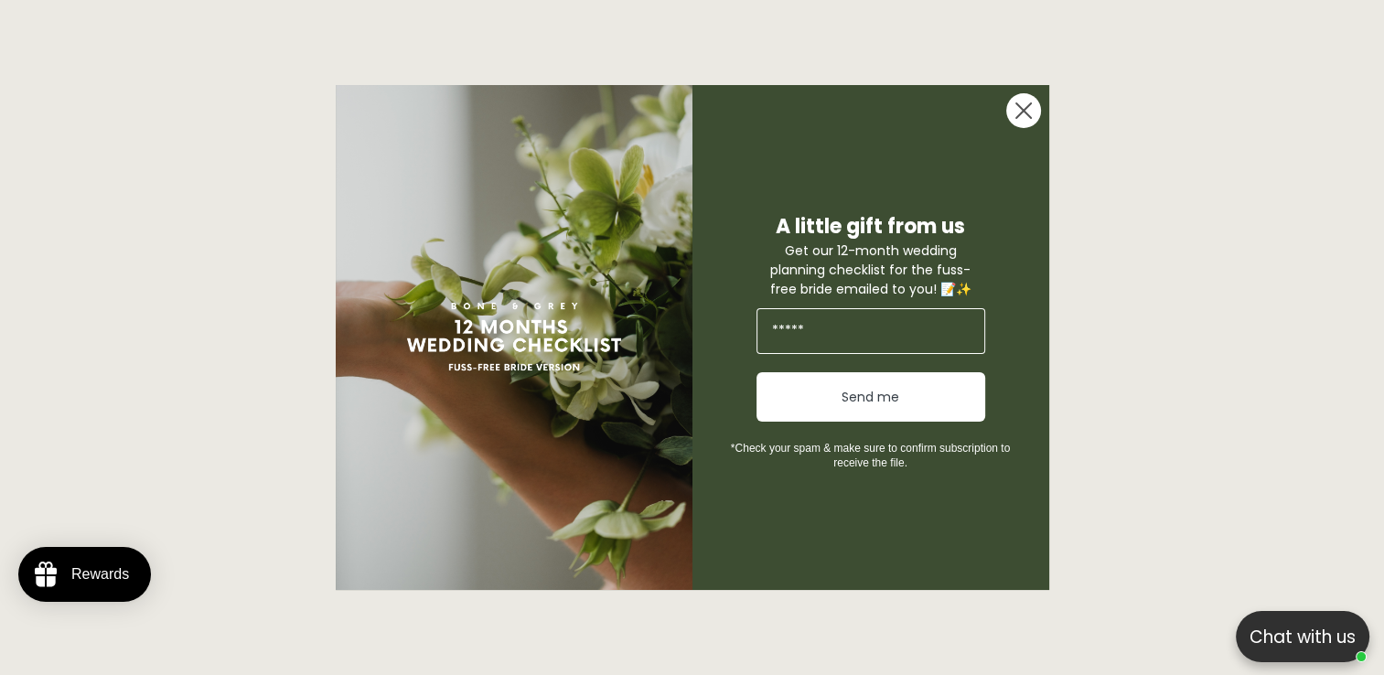
scroll to position [681, 0]
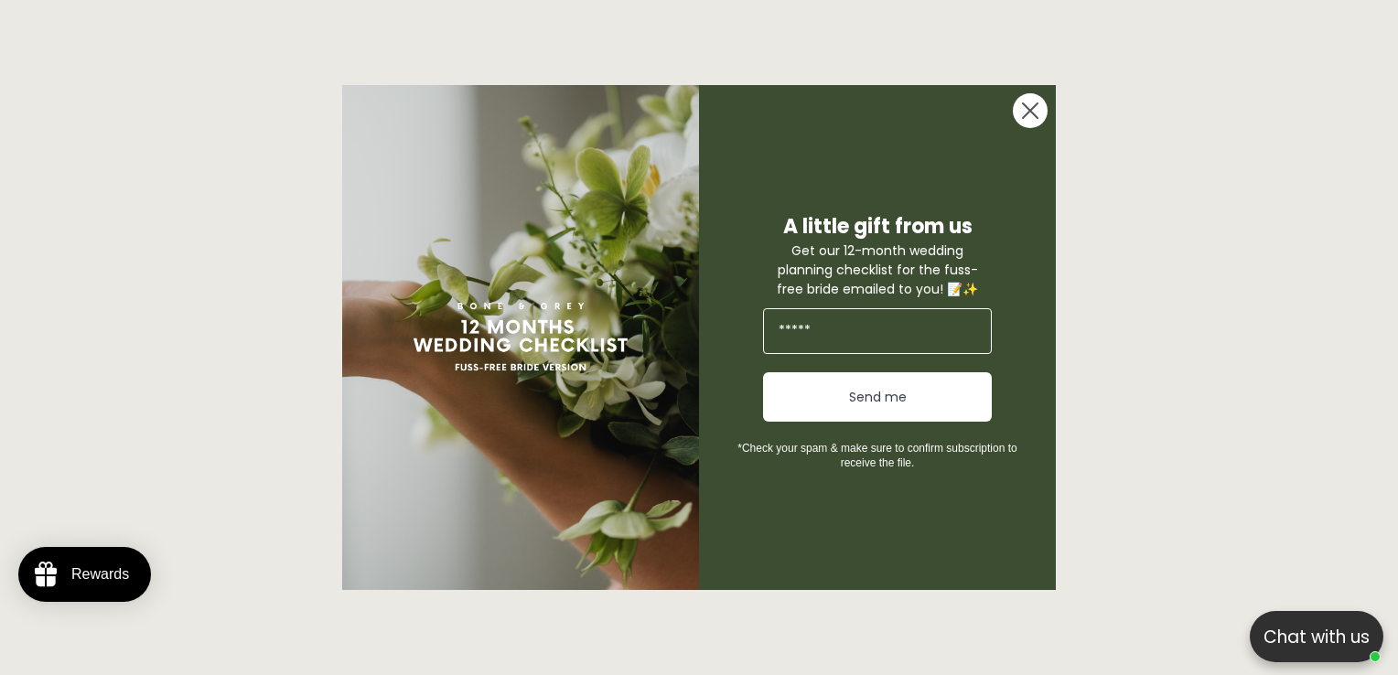
click at [1037, 104] on icon "Close dialog" at bounding box center [1030, 110] width 15 height 15
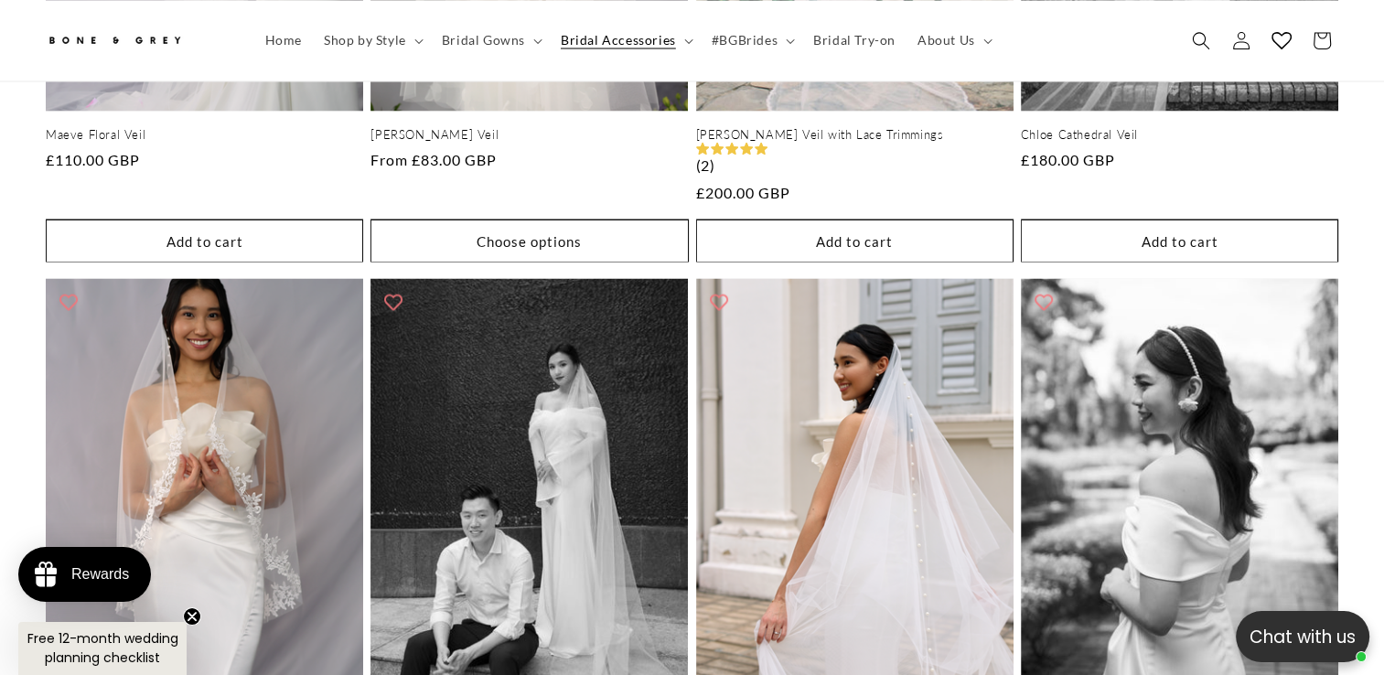
scroll to position [3700, 0]
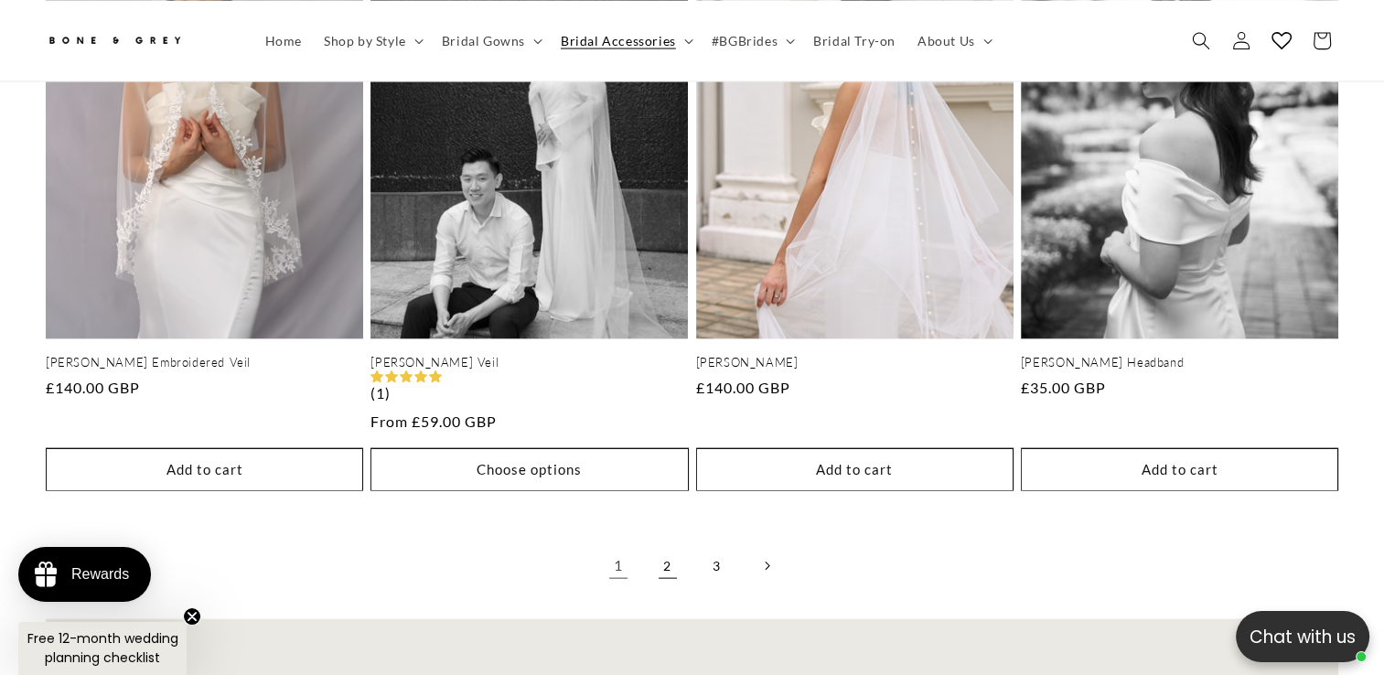
click at [673, 546] on link "2" at bounding box center [668, 566] width 40 height 40
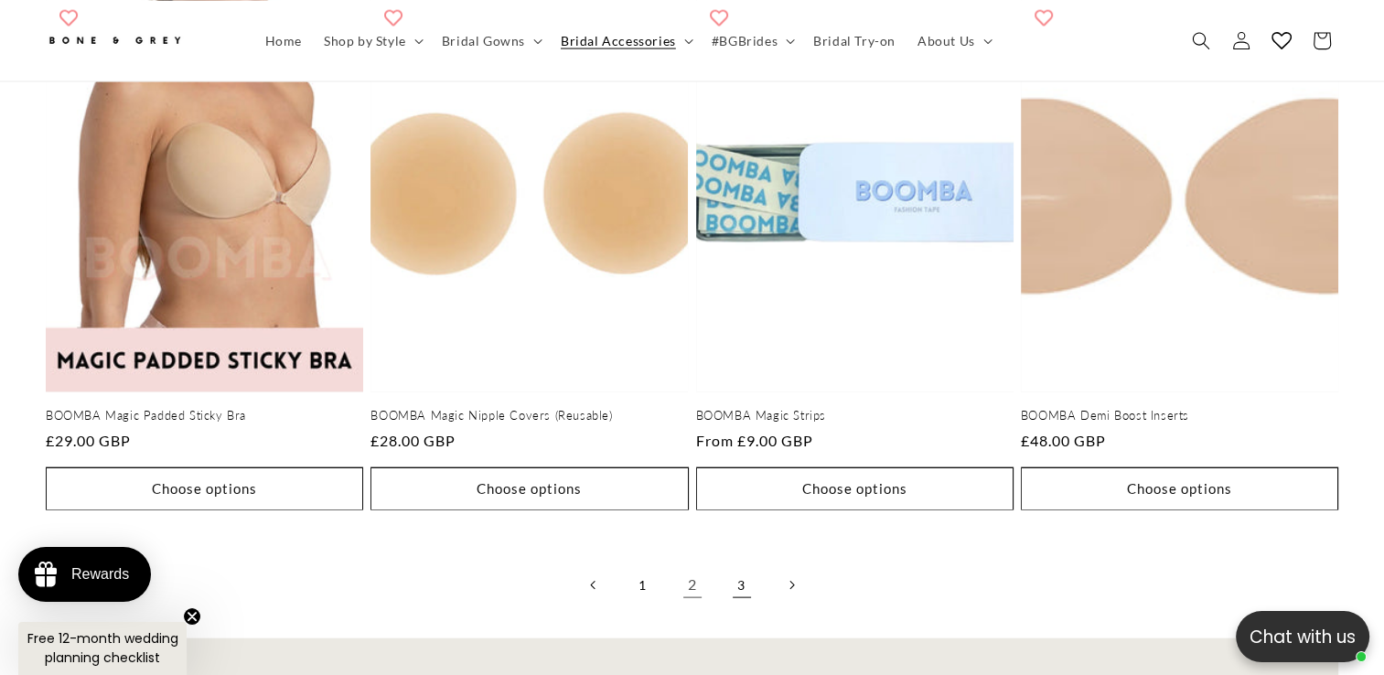
scroll to position [0, 943]
click at [737, 566] on link "3" at bounding box center [742, 586] width 40 height 40
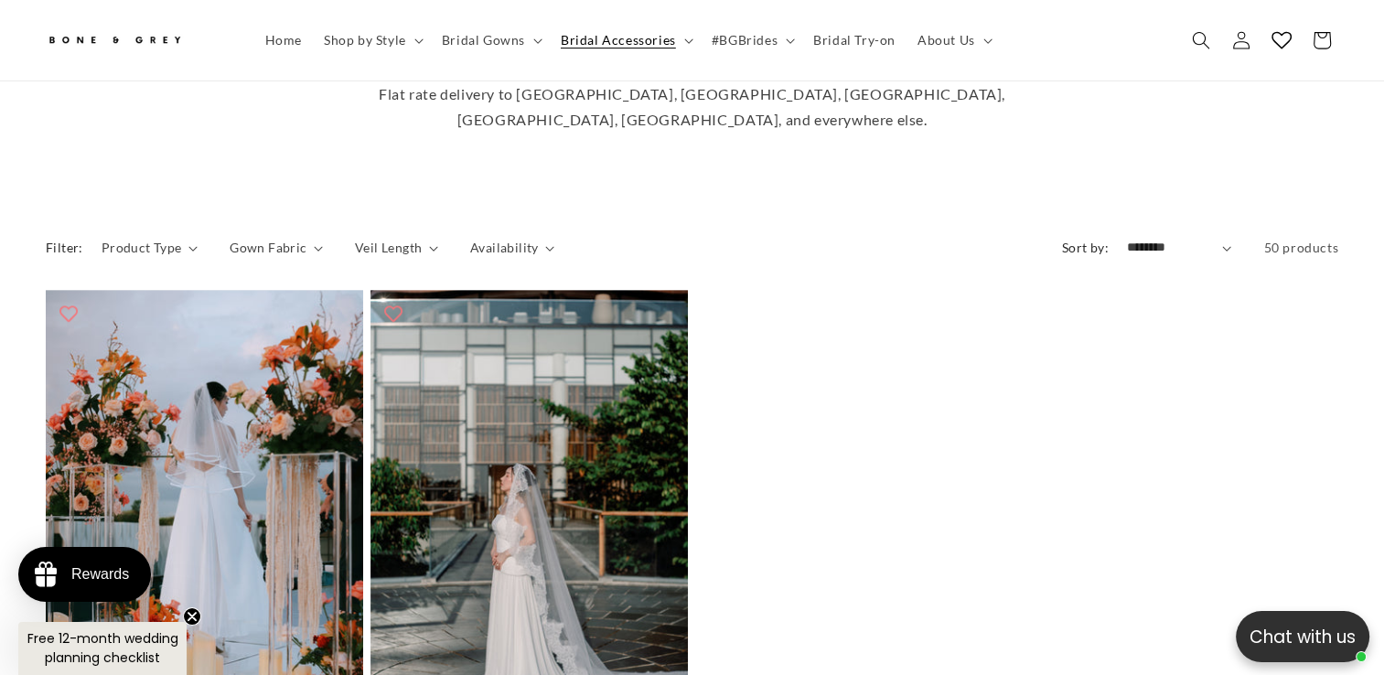
scroll to position [0, 471]
